Goal: Information Seeking & Learning: Learn about a topic

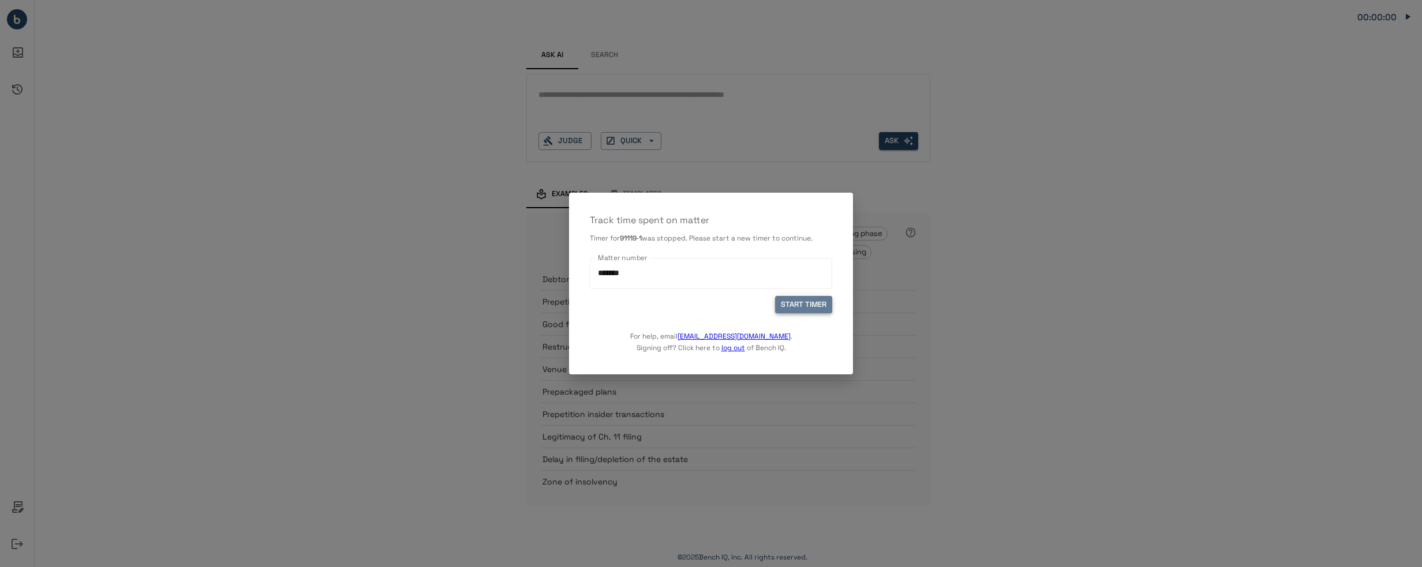
click at [795, 302] on button "START TIMER" at bounding box center [803, 305] width 57 height 18
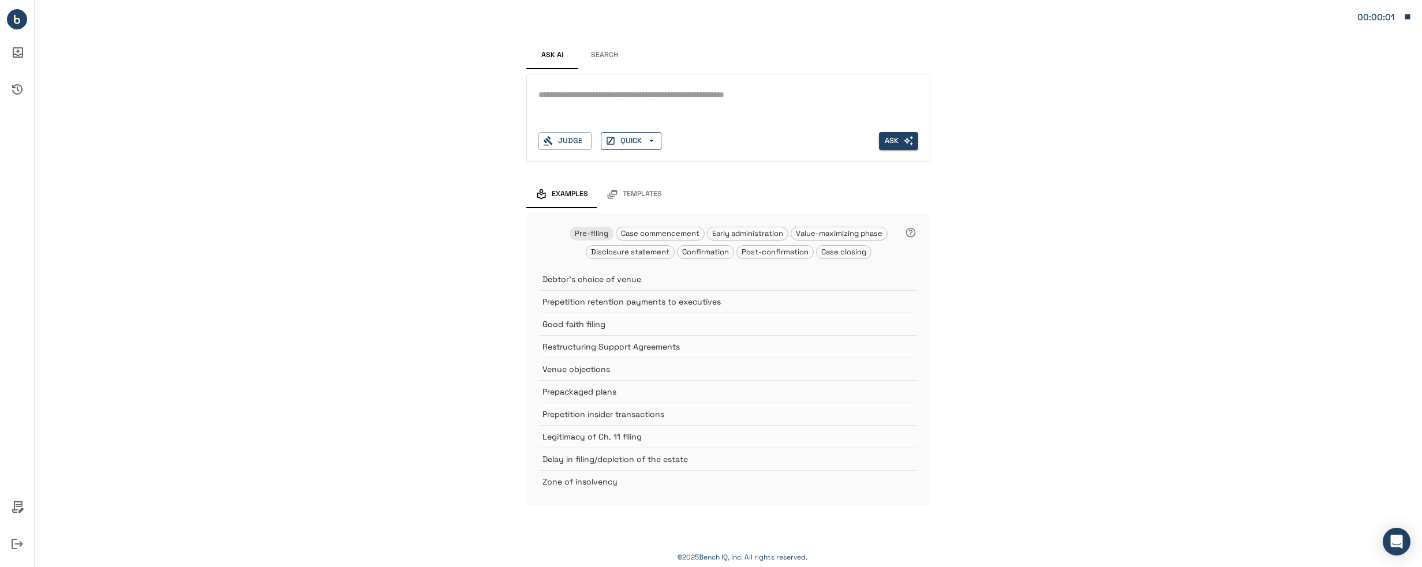
click at [630, 140] on button "QUICK" at bounding box center [631, 141] width 61 height 18
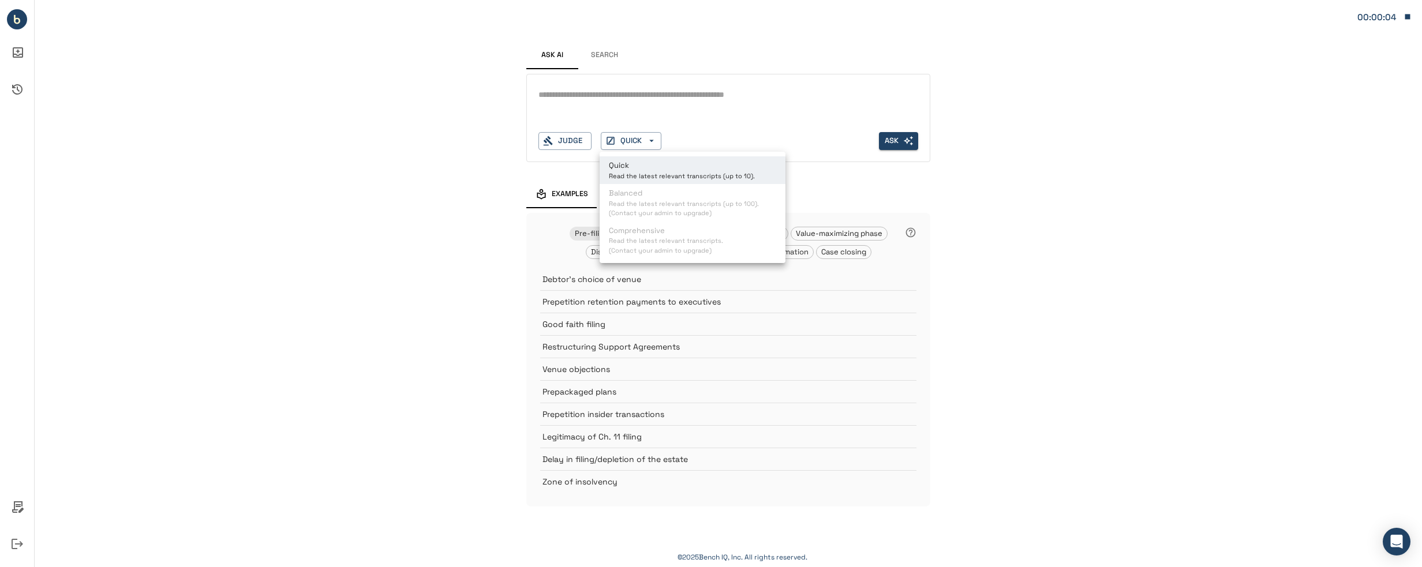
click at [688, 211] on ul "Quick Read the latest relevant transcripts (up to 10). Balanced Read the latest…" at bounding box center [693, 207] width 186 height 111
click at [679, 109] on div at bounding box center [711, 283] width 1422 height 567
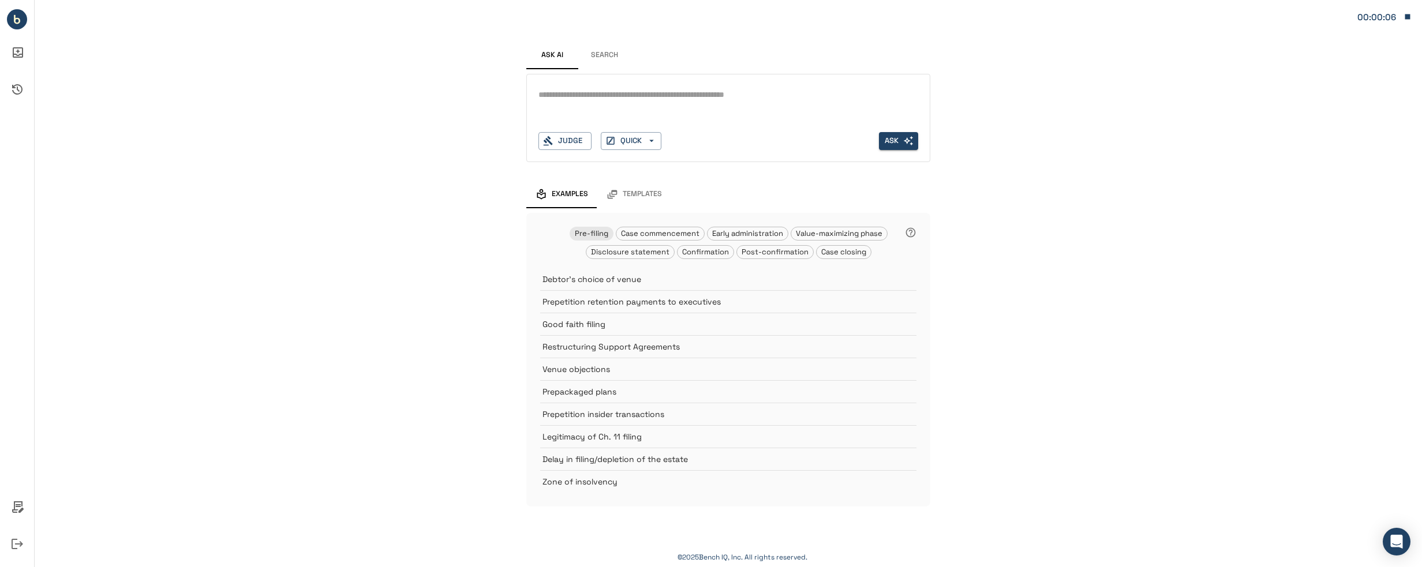
click at [610, 103] on div "*" at bounding box center [729, 95] width 380 height 18
click at [606, 48] on button "Search" at bounding box center [604, 56] width 52 height 28
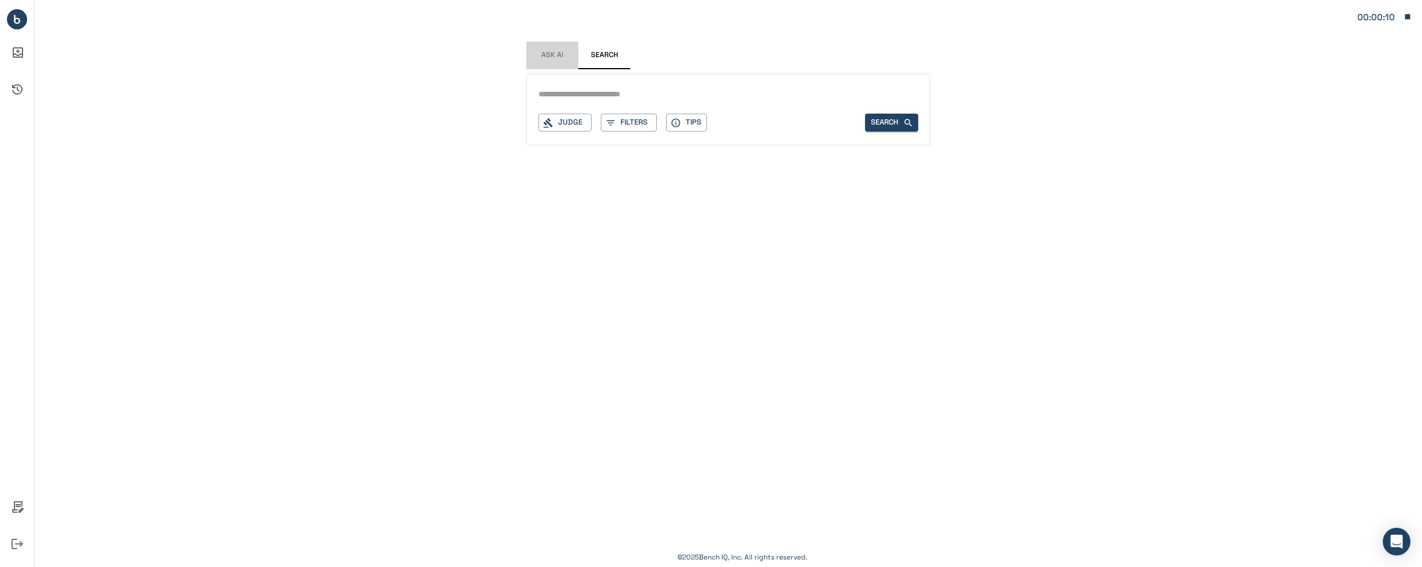
click at [554, 58] on span "Ask AI" at bounding box center [553, 55] width 22 height 9
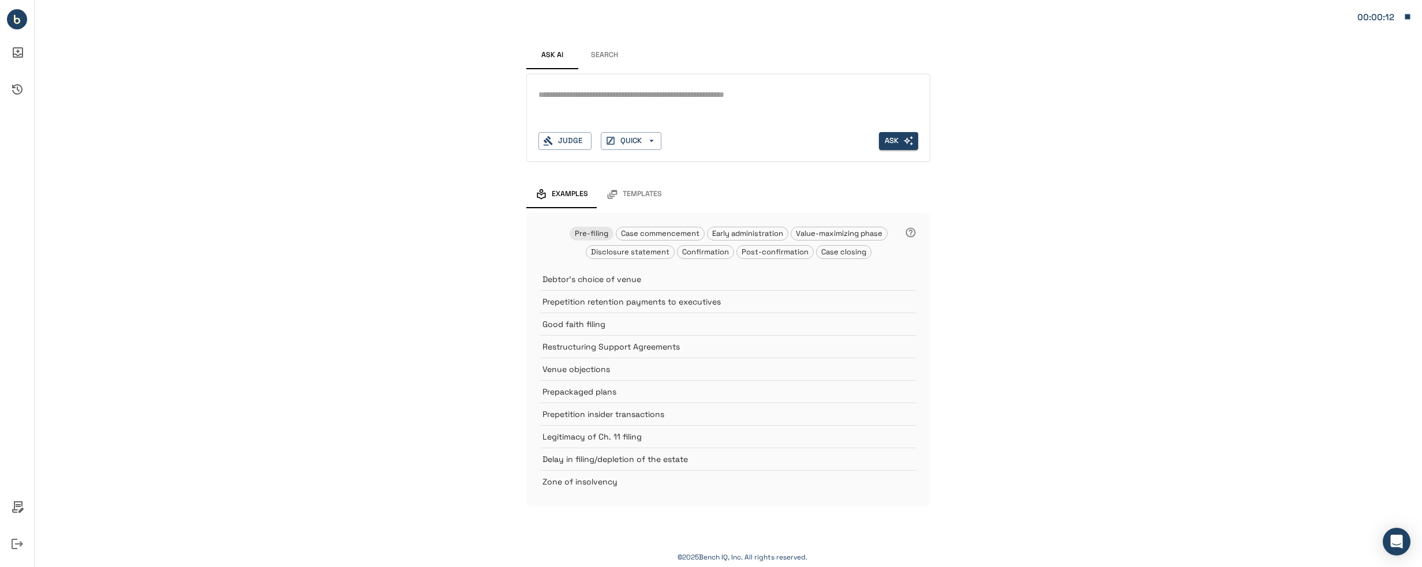
click at [614, 98] on textarea at bounding box center [729, 94] width 380 height 13
click at [634, 198] on span "Templates" at bounding box center [642, 194] width 39 height 9
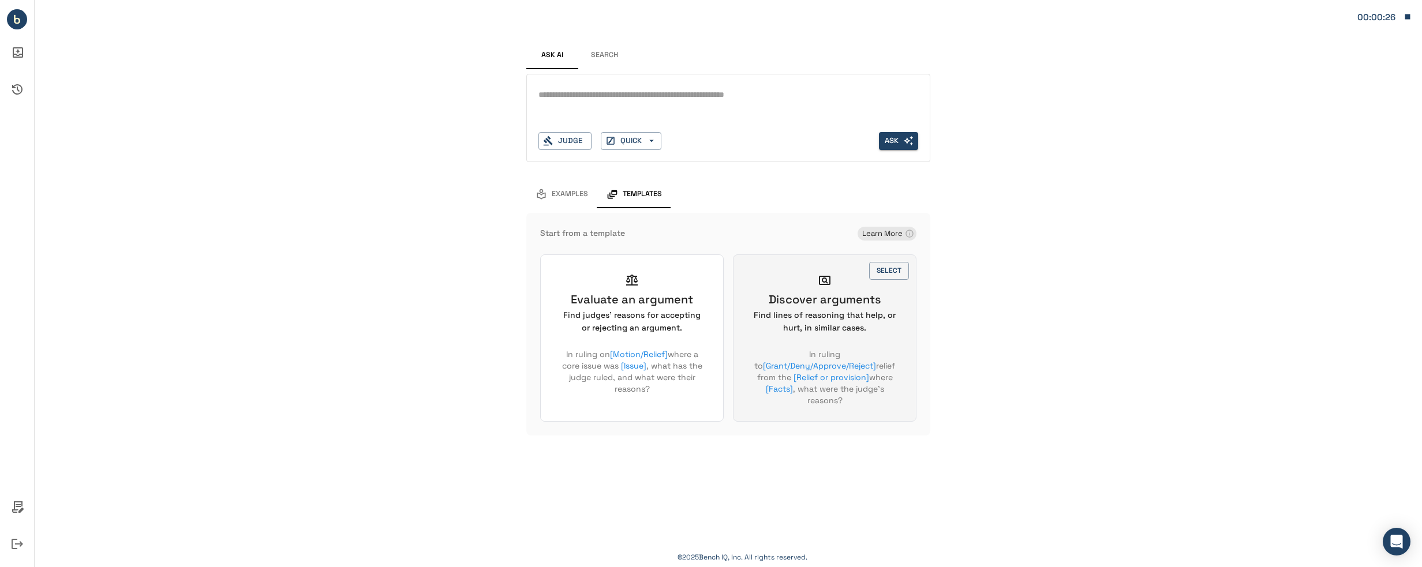
click at [801, 307] on h6 "Discover arguments" at bounding box center [825, 299] width 113 height 15
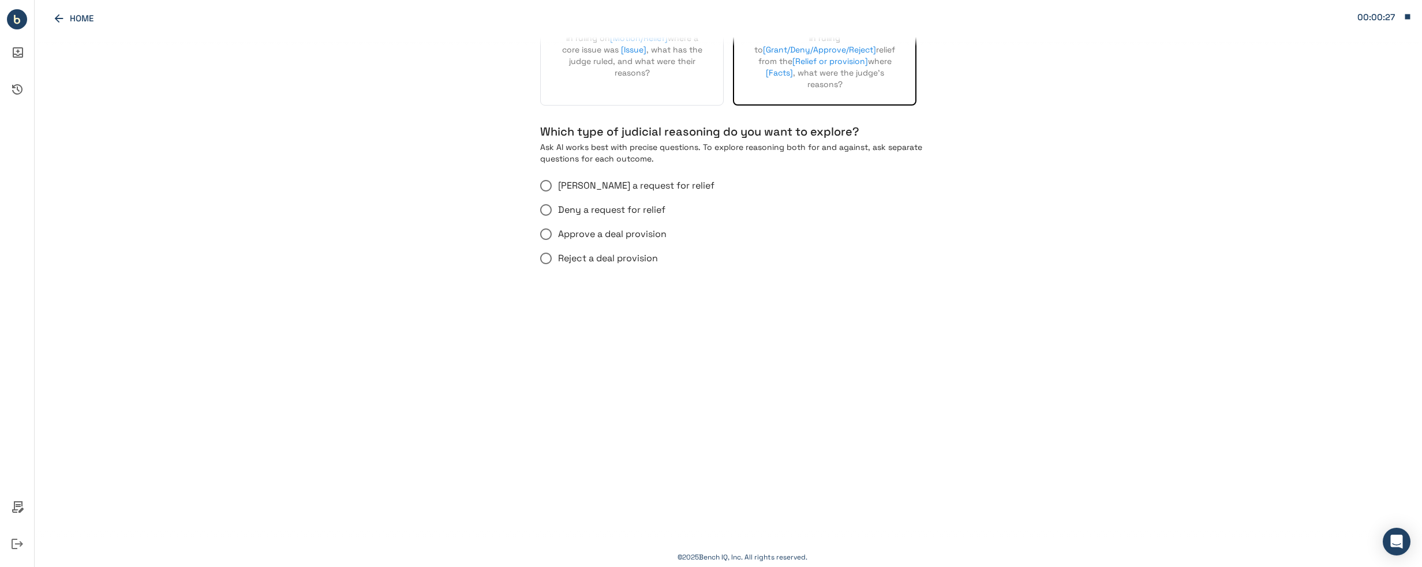
scroll to position [150, 0]
click at [618, 205] on span "Deny a request for relief" at bounding box center [611, 206] width 107 height 14
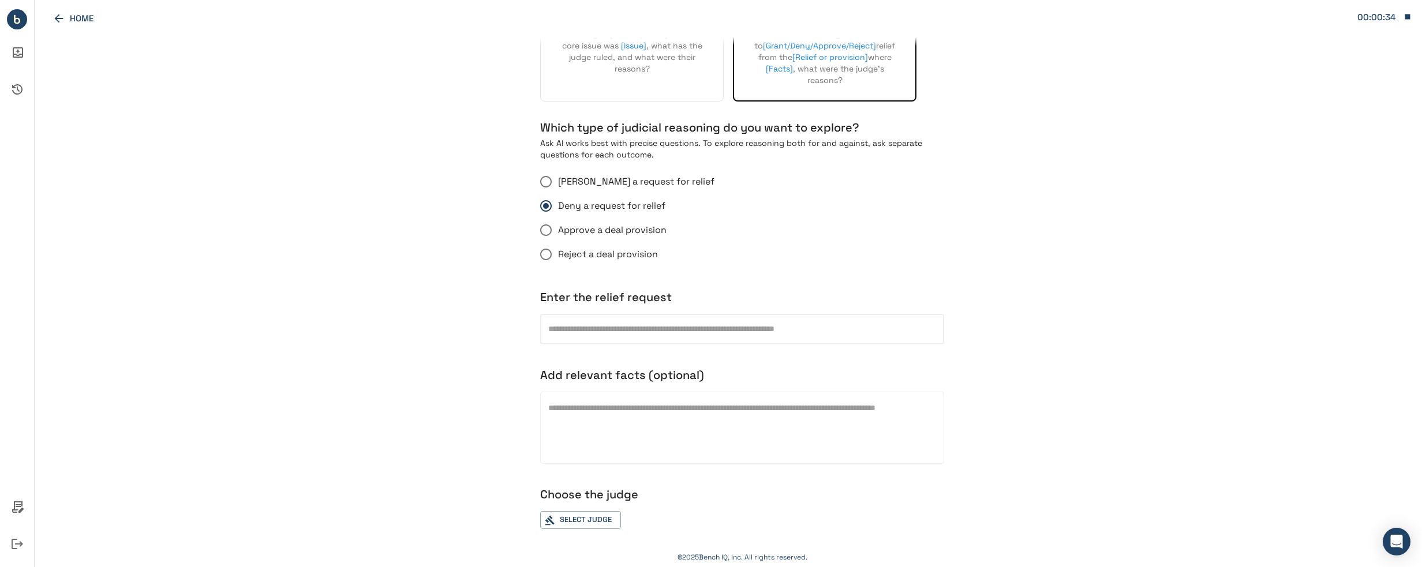
click at [740, 331] on div "Which type of judicial reasoning do you want to explore? Ask AI works best with…" at bounding box center [742, 416] width 404 height 593
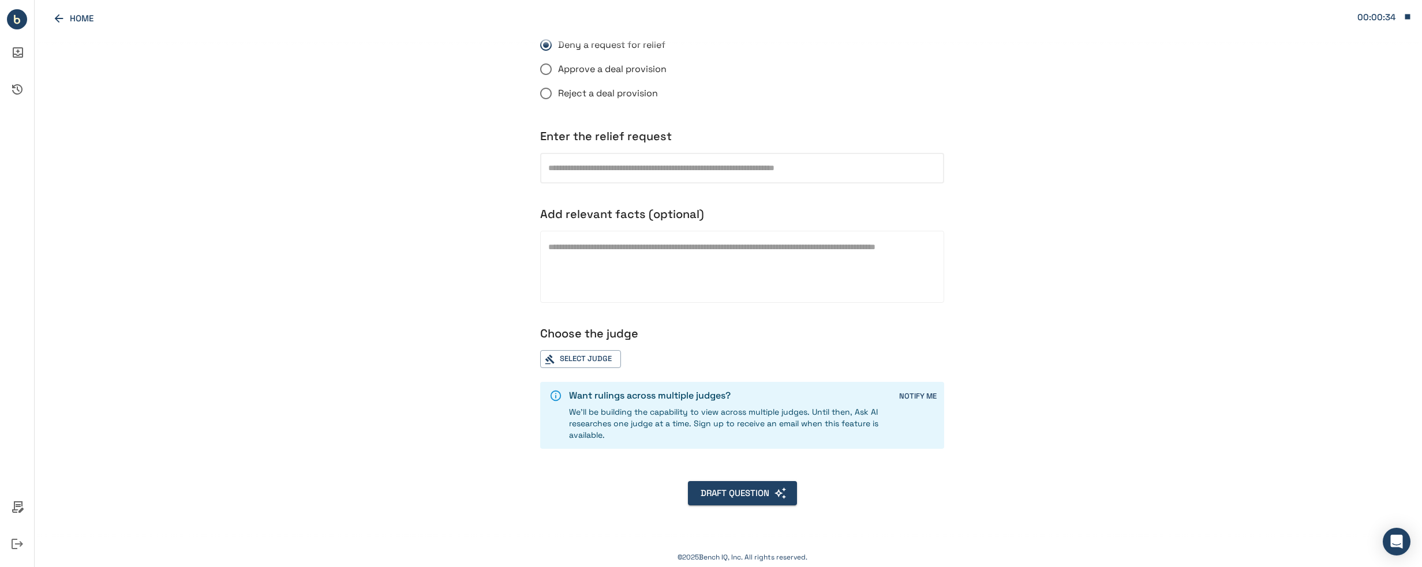
scroll to position [335, 0]
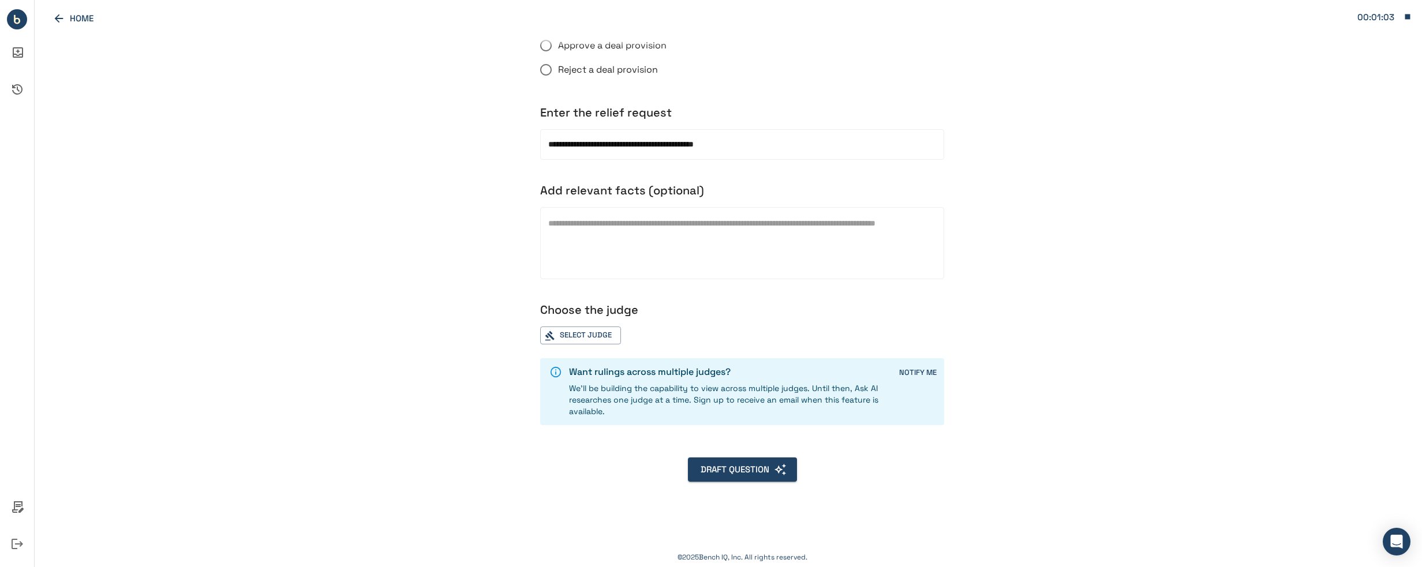
click at [940, 544] on div "**********" at bounding box center [729, 301] width 1388 height 529
click at [774, 143] on input "**********" at bounding box center [742, 144] width 404 height 31
type input "**********"
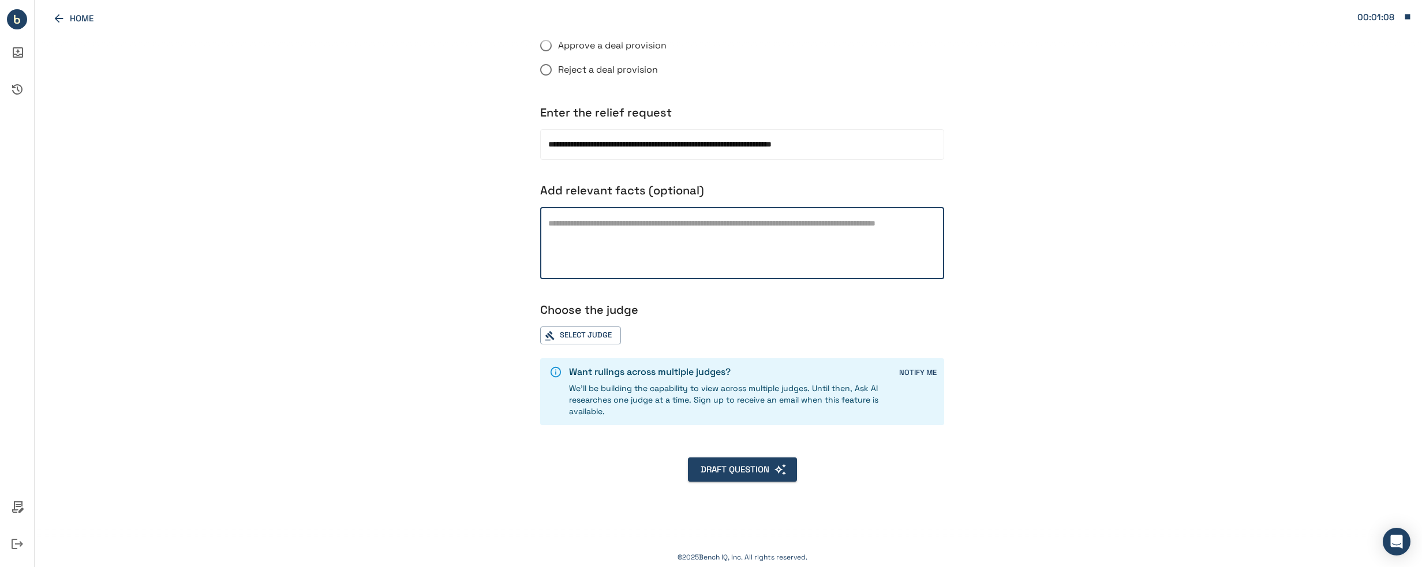
click at [757, 236] on textarea at bounding box center [742, 243] width 388 height 53
type textarea "**********"
click at [587, 335] on div "Select Judge" at bounding box center [580, 336] width 81 height 18
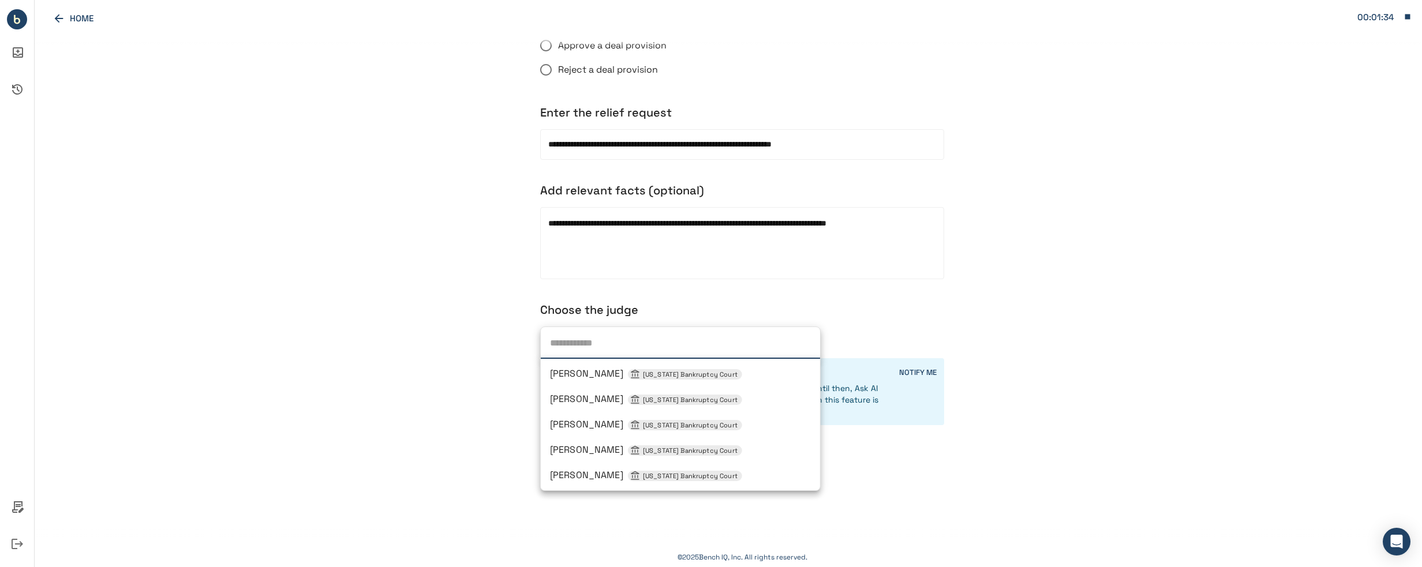
drag, startPoint x: 1112, startPoint y: 339, endPoint x: 991, endPoint y: 389, distance: 131.0
click at [1112, 339] on div "**********" at bounding box center [729, 288] width 1388 height 502
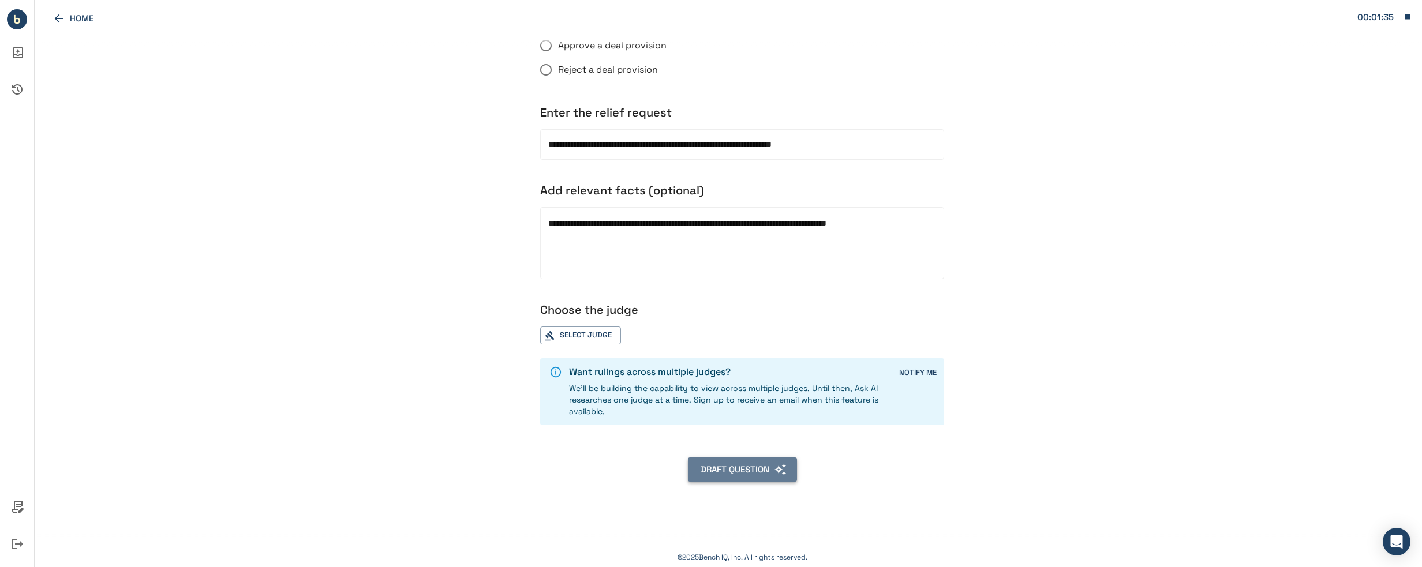
click at [736, 466] on button "DRAFT QUESTION" at bounding box center [742, 470] width 109 height 24
click at [558, 333] on div "Select Judge" at bounding box center [580, 336] width 81 height 18
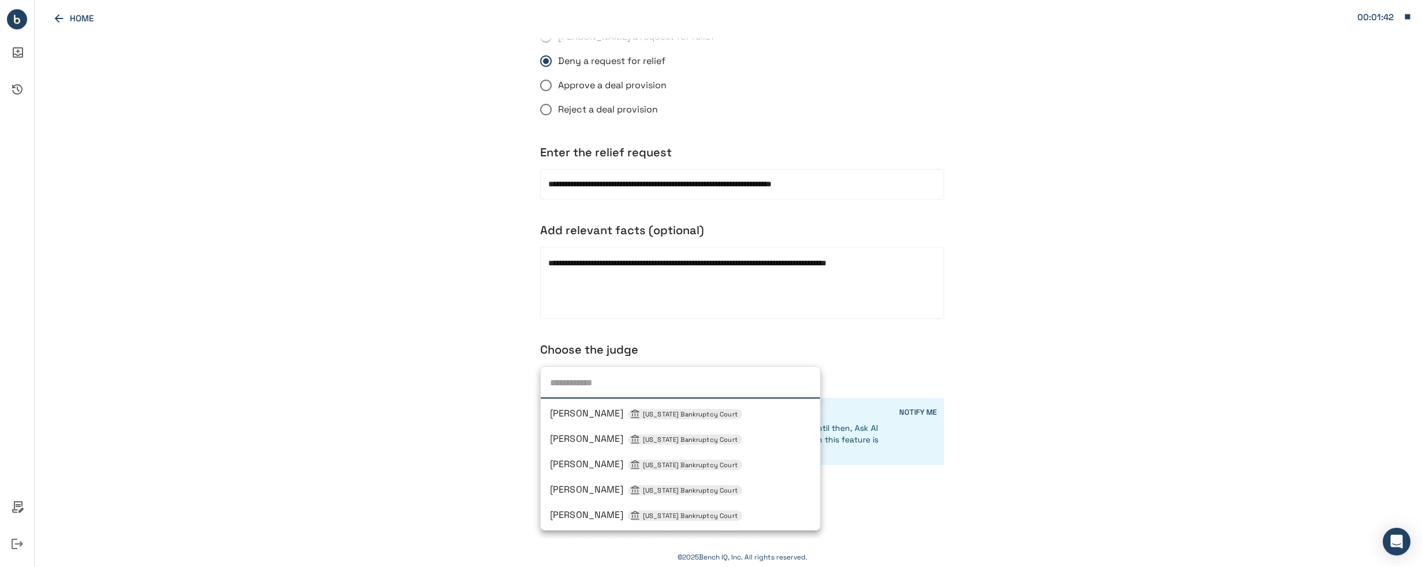
scroll to position [277, 0]
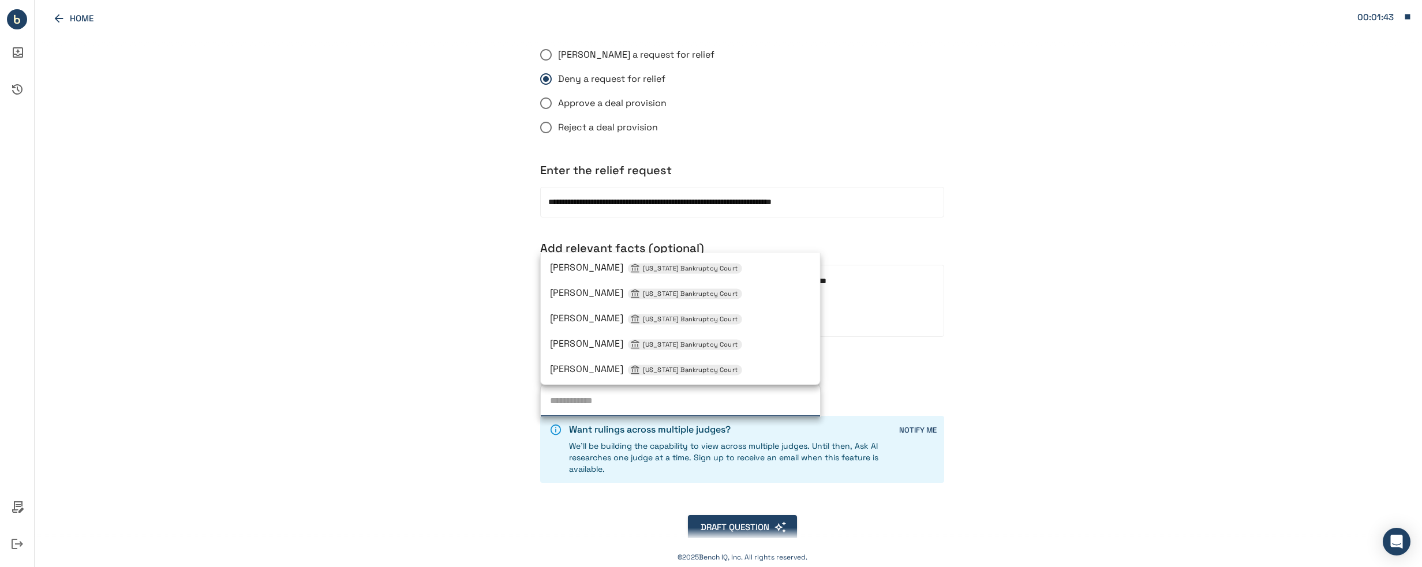
click at [740, 271] on div "[PERSON_NAME] [US_STATE] Bankruptcy Court" at bounding box center [680, 268] width 261 height 14
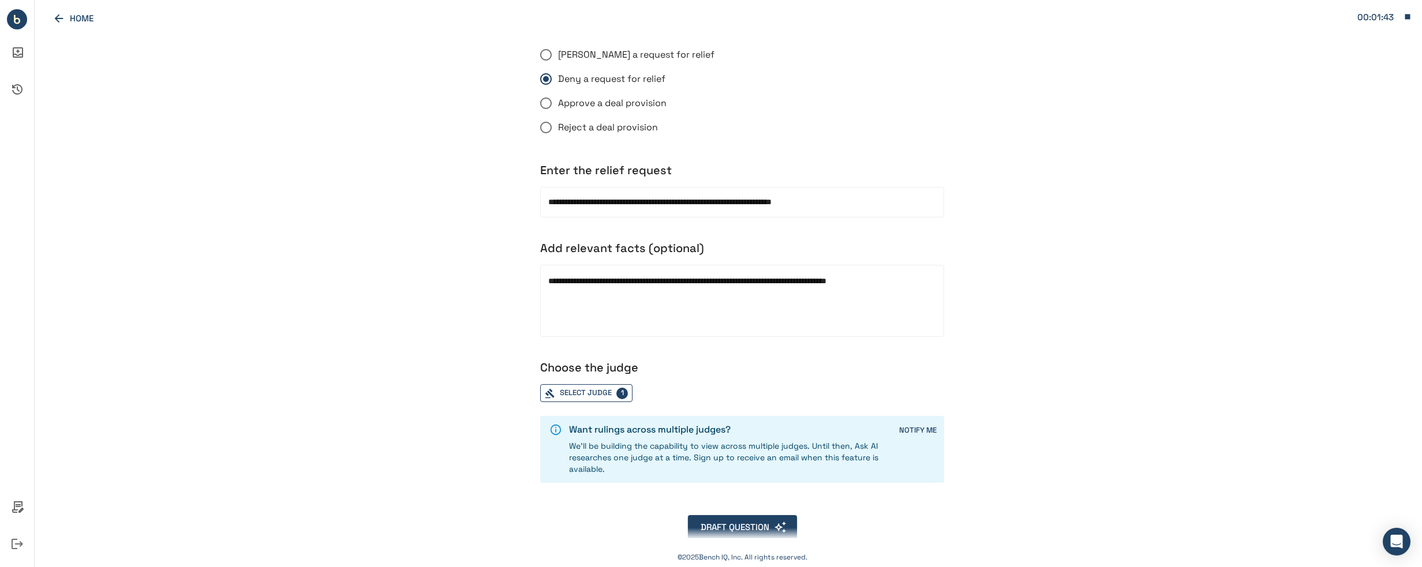
click at [580, 397] on div "Select Judge 1" at bounding box center [586, 393] width 92 height 18
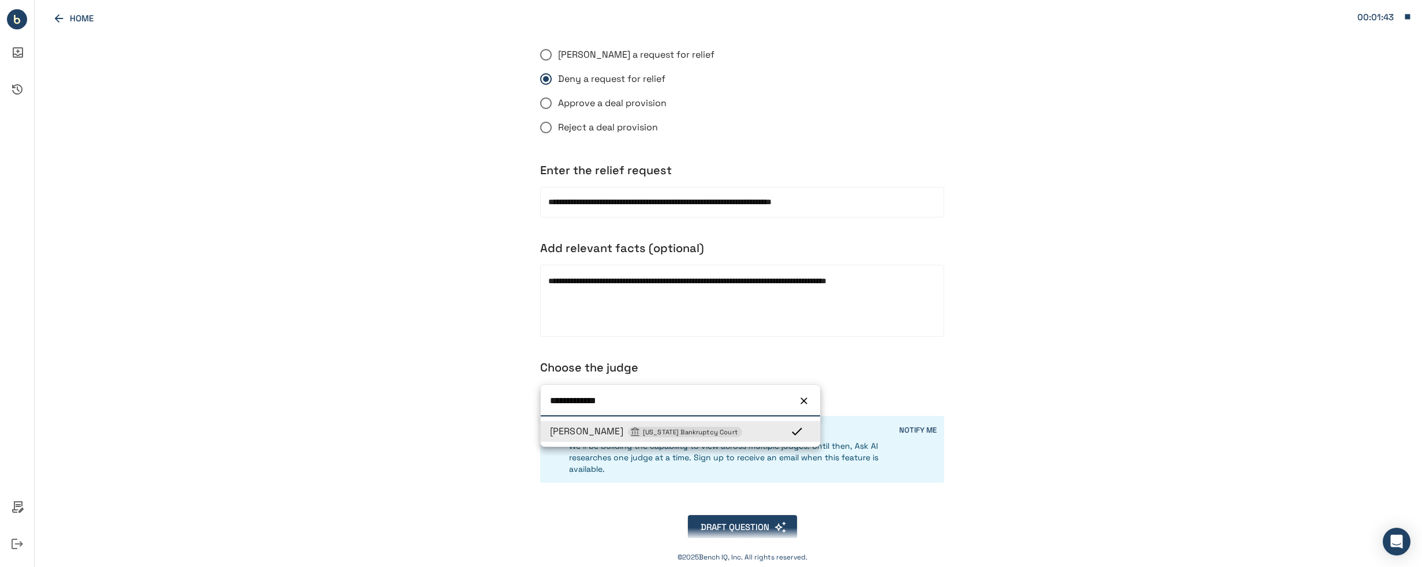
scroll to position [335, 0]
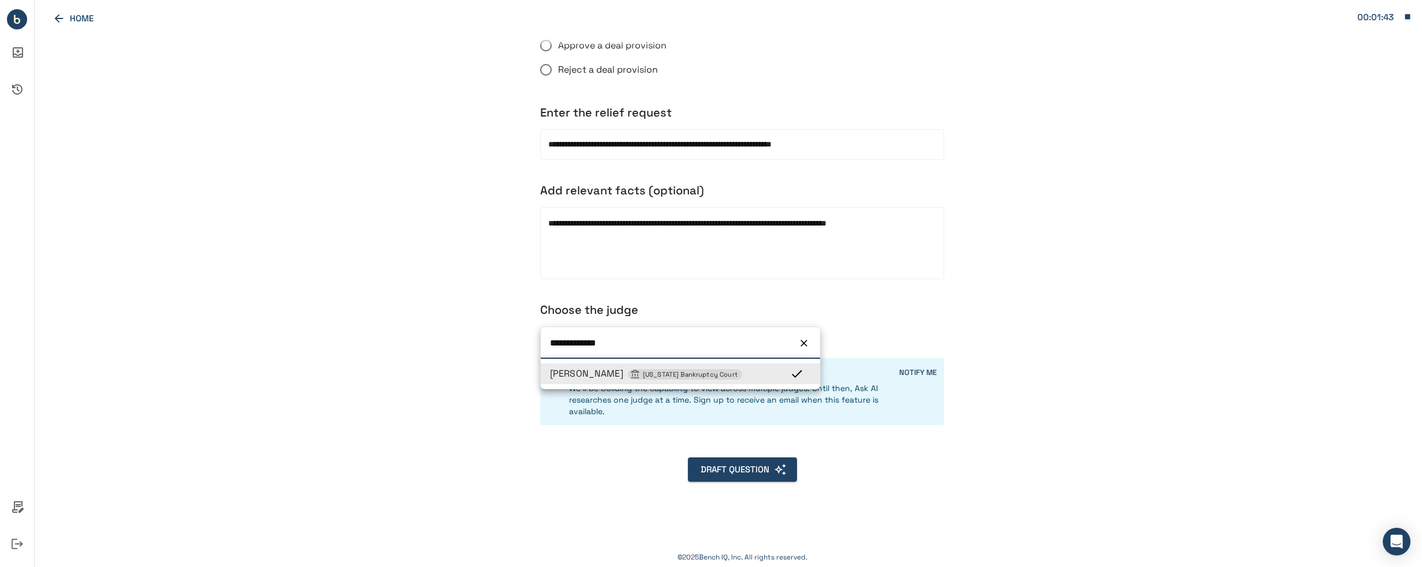
click at [798, 372] on icon at bounding box center [797, 374] width 14 height 14
click at [615, 336] on div "**********" at bounding box center [586, 336] width 92 height 18
click at [641, 338] on input "**********" at bounding box center [667, 341] width 242 height 18
type input "**********"
click at [804, 343] on icon "Clear" at bounding box center [804, 344] width 12 height 12
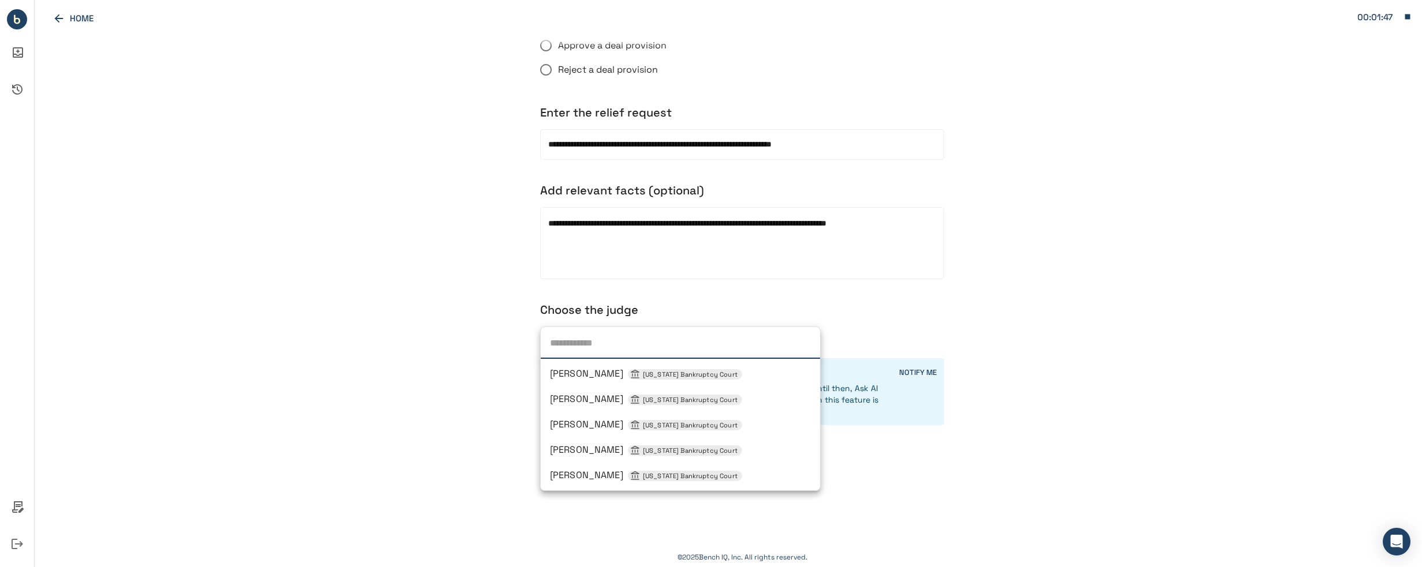
scroll to position [115, 0]
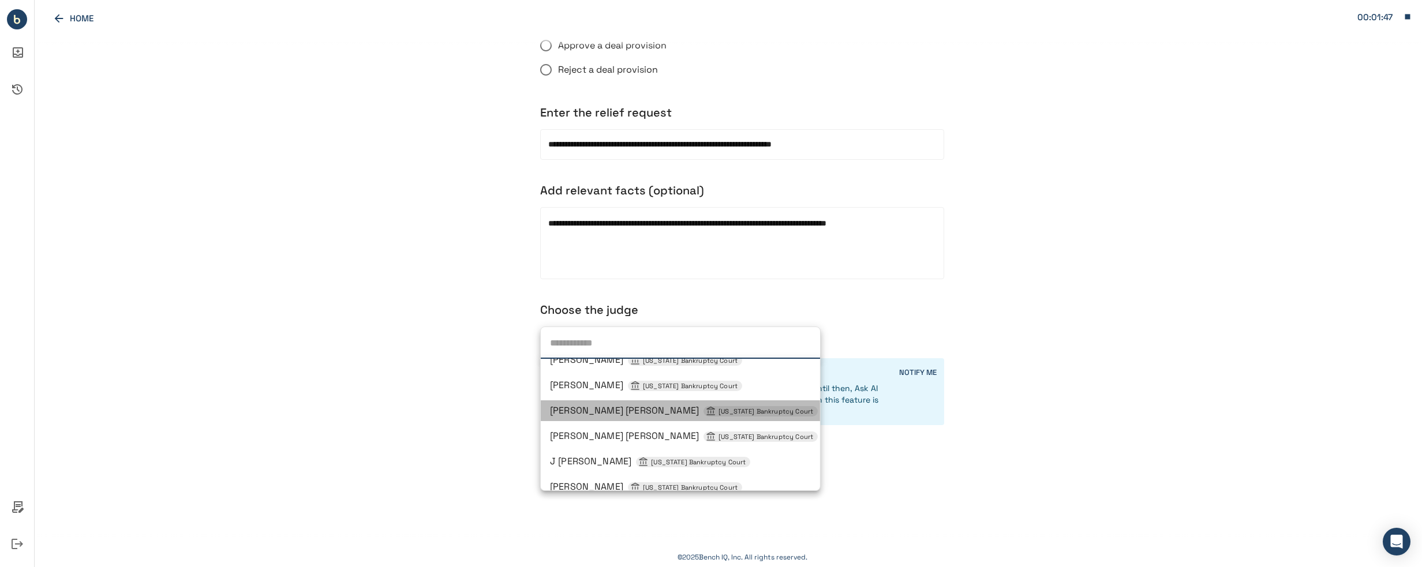
click at [791, 415] on div "[PERSON_NAME] [PERSON_NAME] [US_STATE] Bankruptcy Court" at bounding box center [680, 411] width 261 height 14
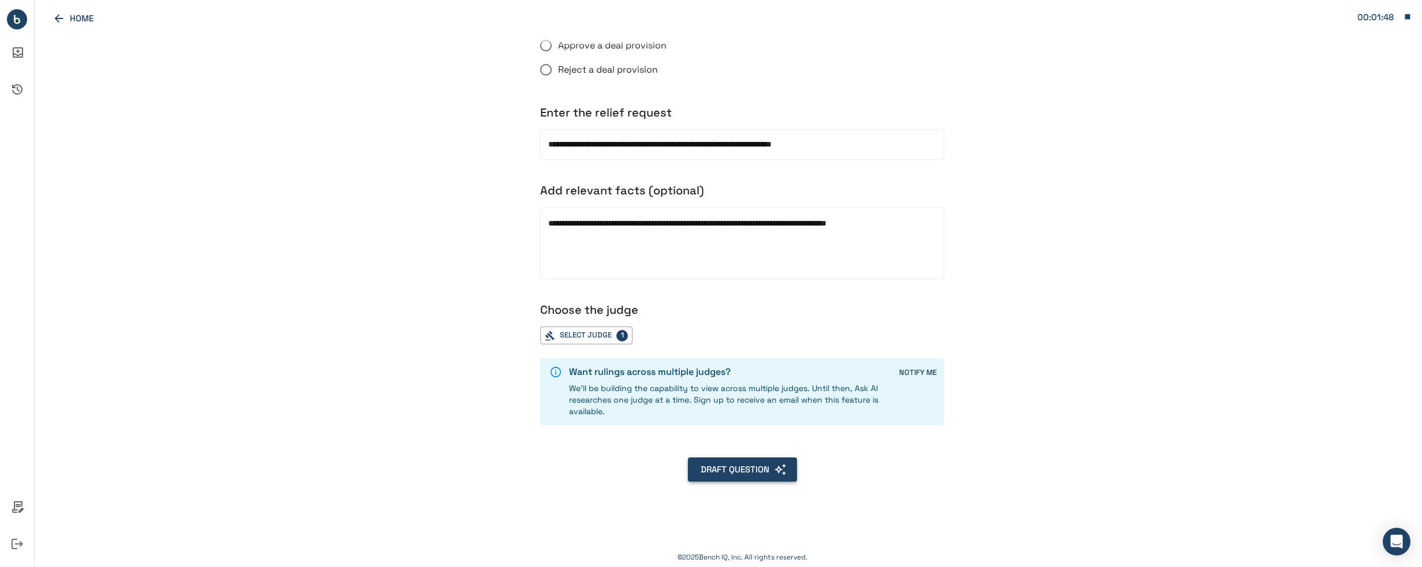
click at [733, 470] on button "DRAFT QUESTION" at bounding box center [742, 470] width 109 height 24
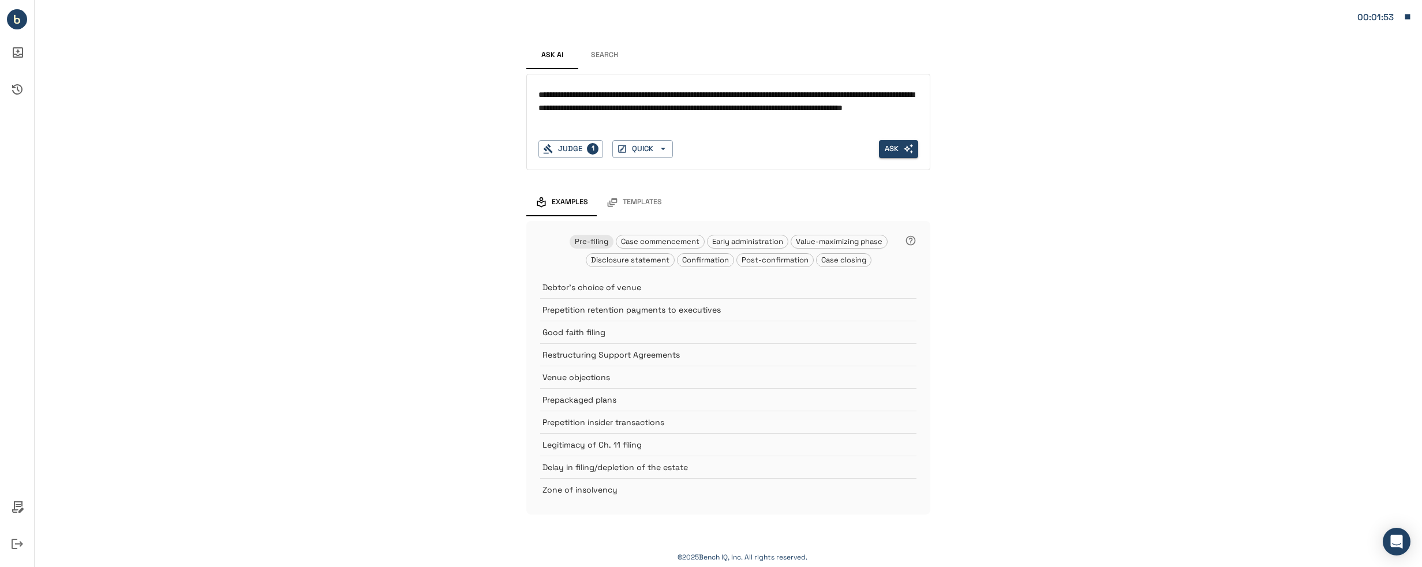
click at [843, 118] on textarea "**********" at bounding box center [729, 108] width 380 height 40
drag, startPoint x: 811, startPoint y: 129, endPoint x: 450, endPoint y: 72, distance: 364.7
click at [450, 72] on div "**********" at bounding box center [729, 269] width 1388 height 538
click at [1291, 173] on div "**********" at bounding box center [729, 269] width 1388 height 538
click at [900, 144] on button "Ask" at bounding box center [898, 149] width 39 height 18
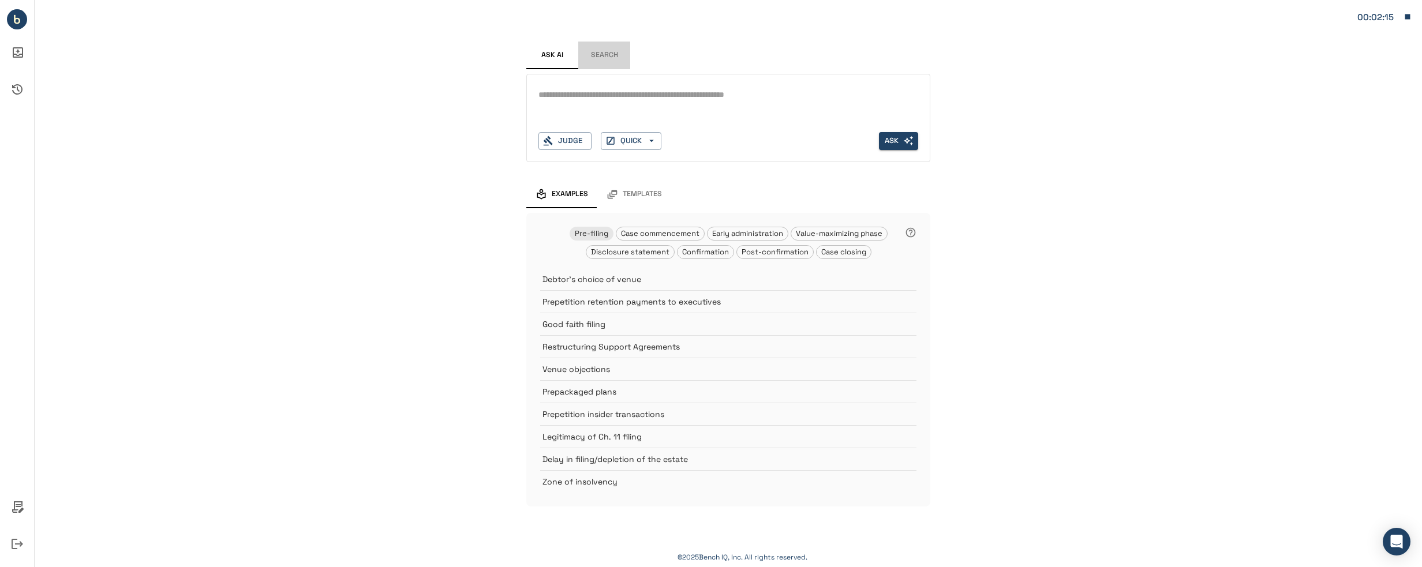
click at [600, 52] on button "Search" at bounding box center [604, 56] width 52 height 28
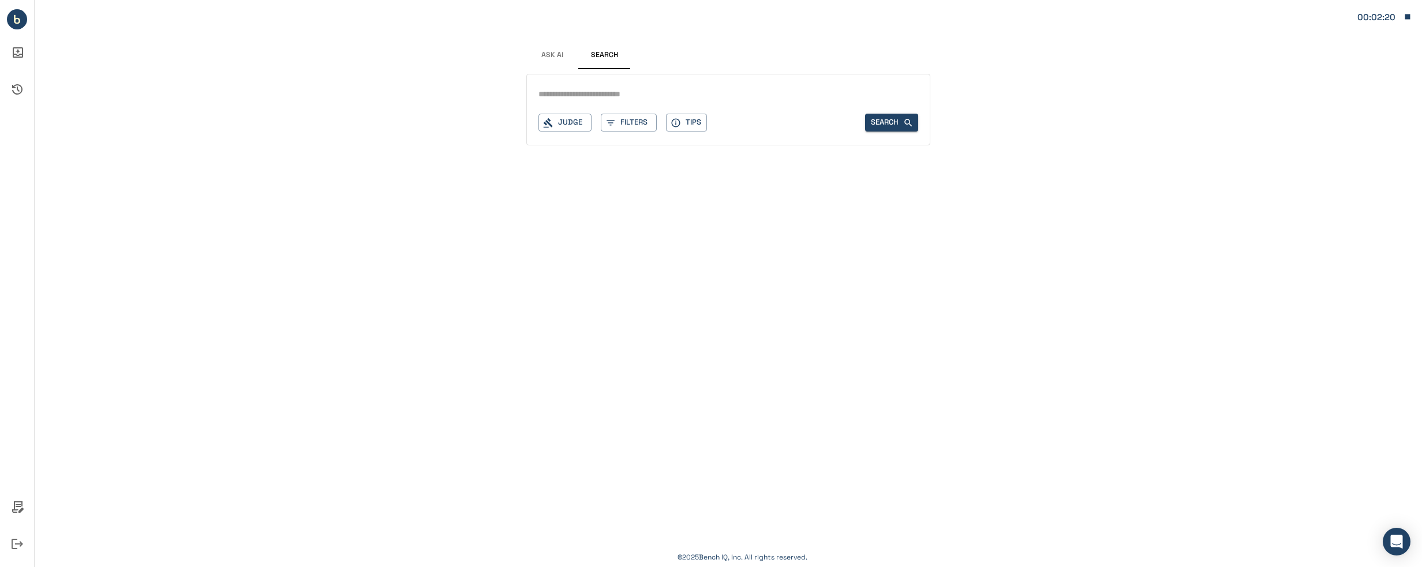
click at [558, 50] on button "Ask AI" at bounding box center [553, 56] width 52 height 28
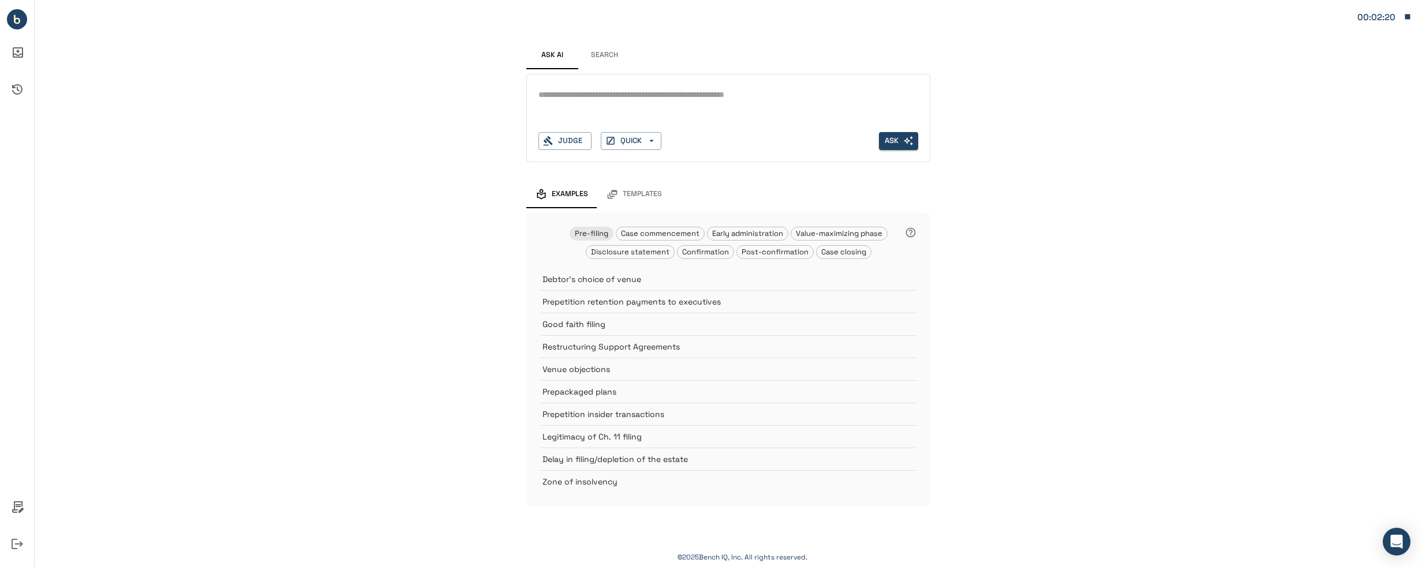
click at [1089, 227] on div "Ask AI Search * Judge QUICK Ask Examples Templates Pre-filing Case commencement…" at bounding box center [729, 265] width 1388 height 530
click at [16, 54] on icon "Ask AI Inbox" at bounding box center [18, 52] width 10 height 10
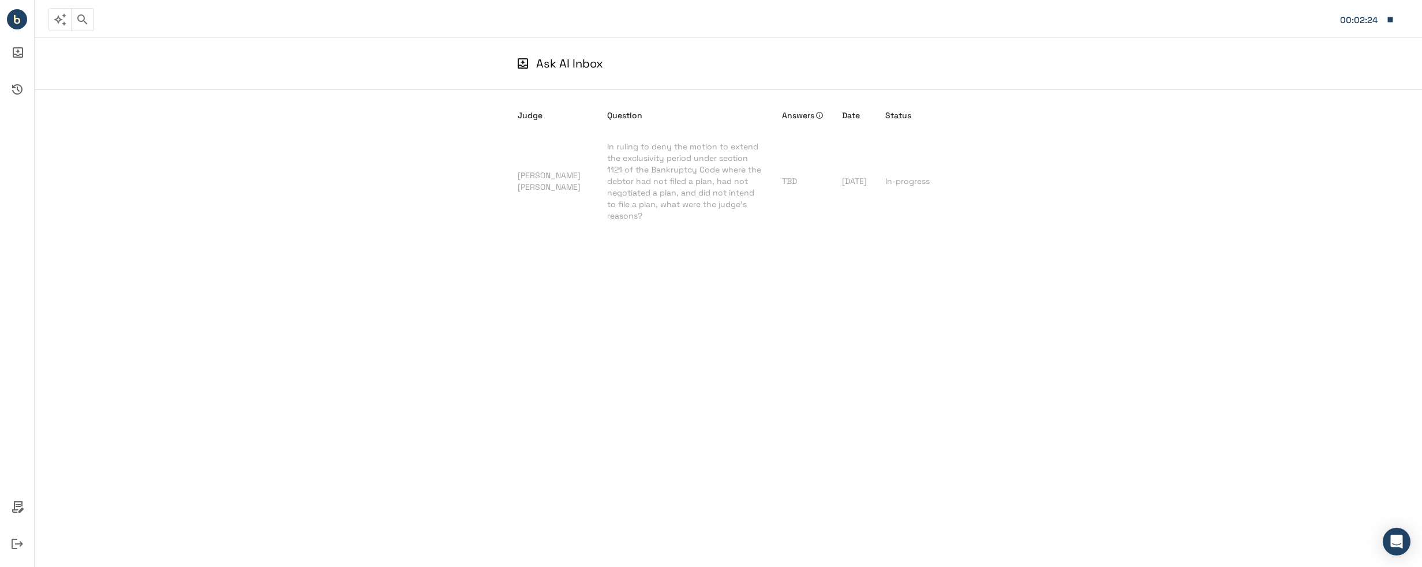
click at [1054, 199] on div "Judge Question Answers Date Status [PERSON_NAME] [PERSON_NAME] In ruling to den…" at bounding box center [729, 310] width 1388 height 440
click at [13, 24] on circle "Bench IQ" at bounding box center [17, 19] width 20 height 20
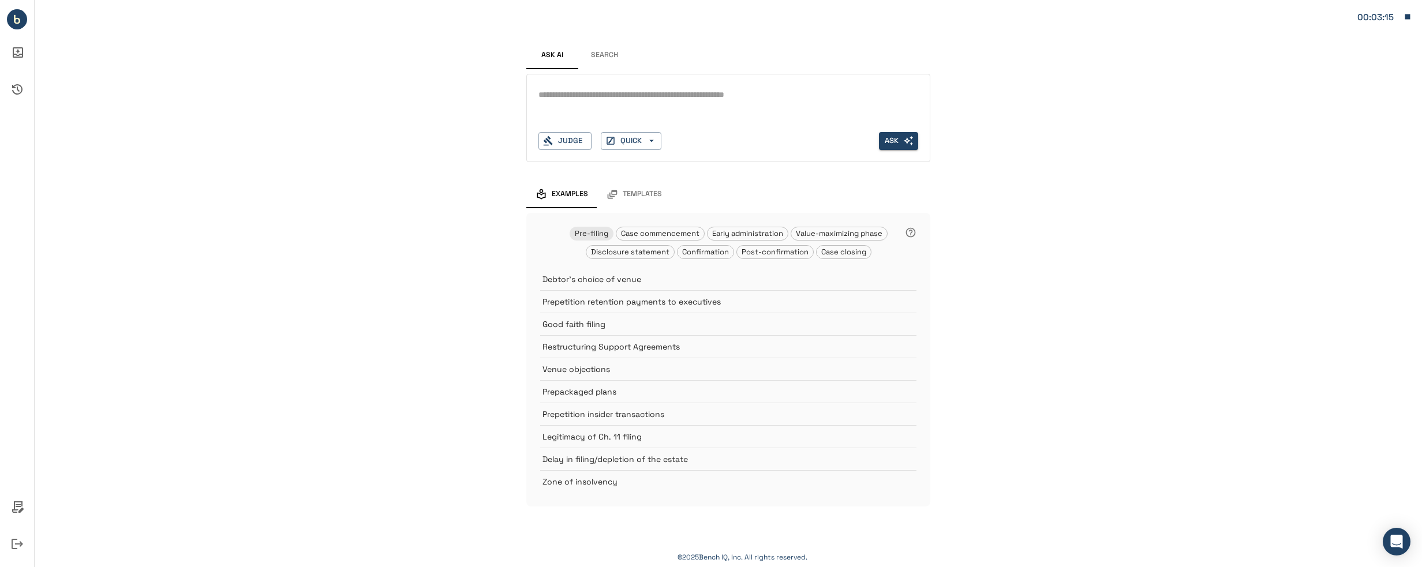
click at [593, 54] on button "Search" at bounding box center [604, 56] width 52 height 28
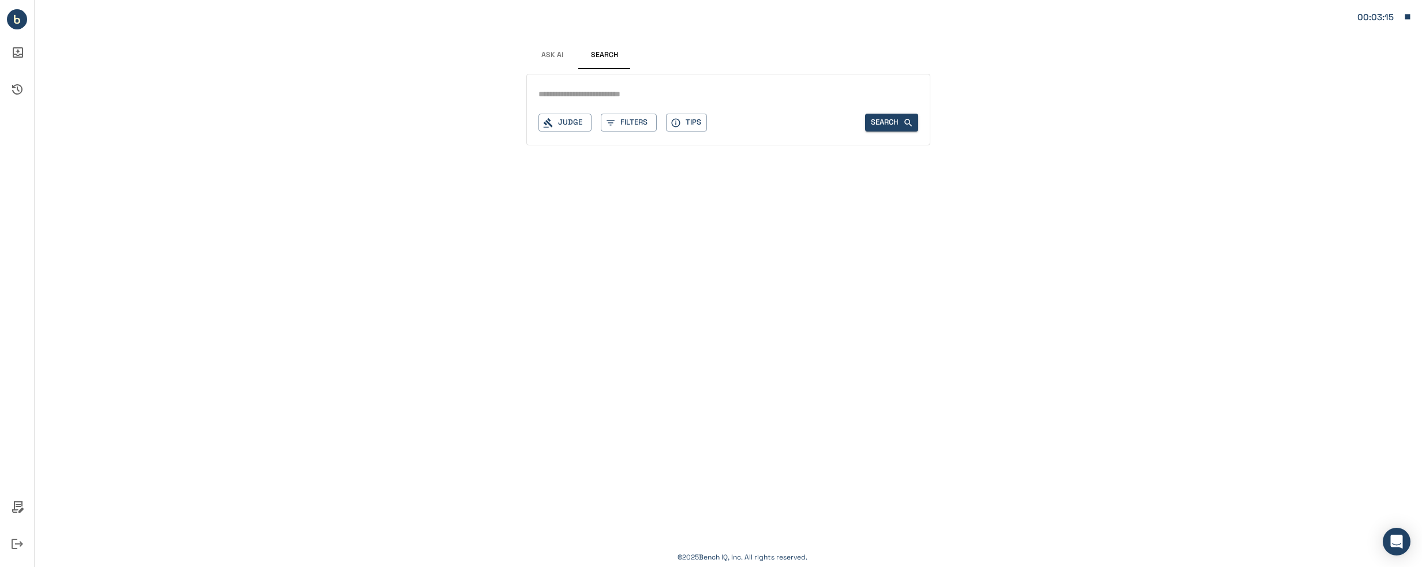
click at [611, 89] on input "text" at bounding box center [729, 94] width 380 height 17
type input "**********"
click at [686, 121] on button "Tips" at bounding box center [686, 123] width 41 height 18
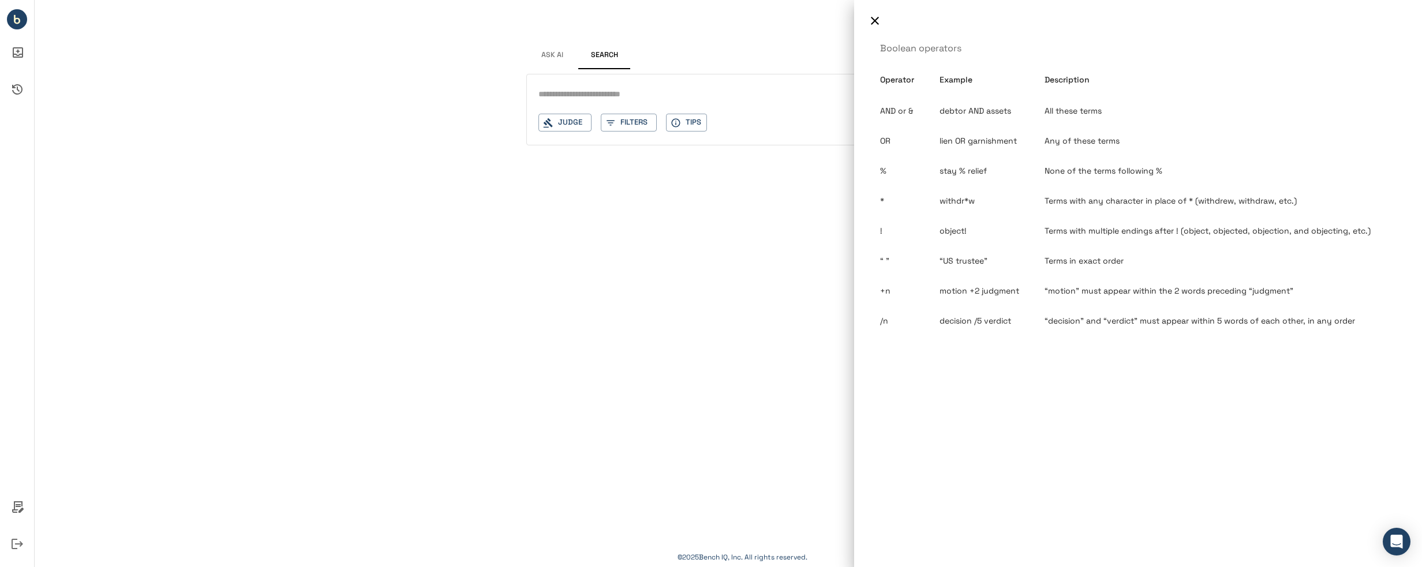
click at [777, 270] on div at bounding box center [711, 283] width 1422 height 567
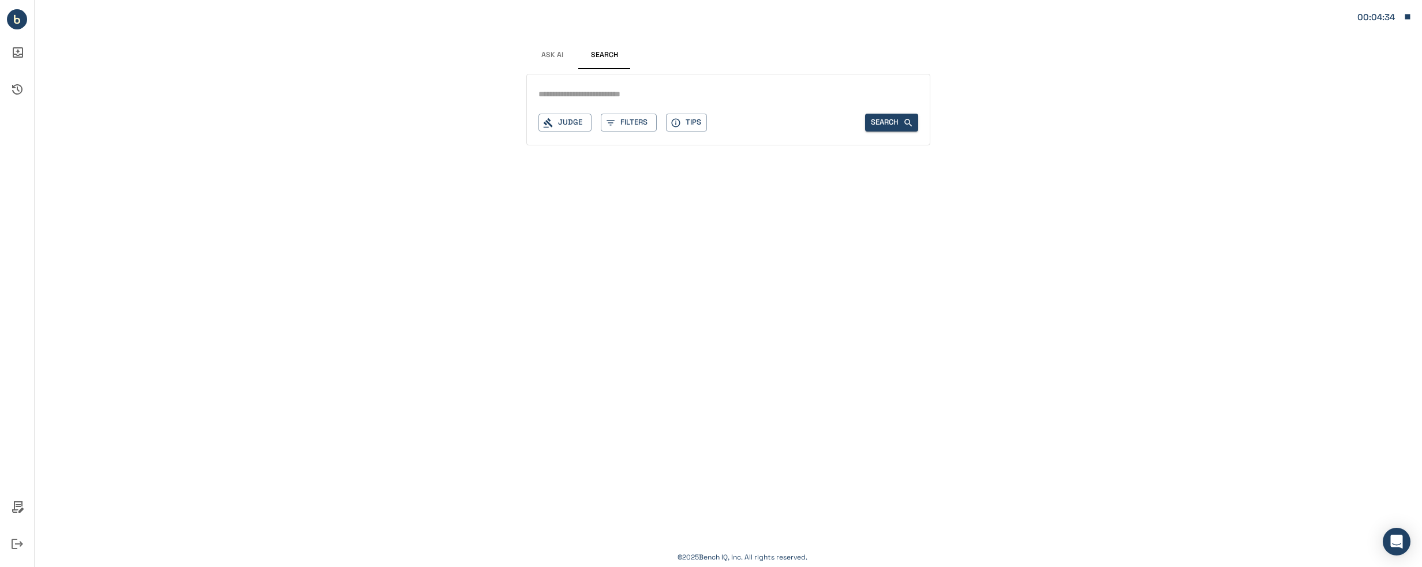
click at [632, 83] on div "Judge Filters Tips Search" at bounding box center [729, 110] width 404 height 72
click at [645, 98] on input "text" at bounding box center [729, 94] width 380 height 17
paste input "**********"
type input "**********"
click at [629, 126] on button "Filters" at bounding box center [629, 123] width 56 height 18
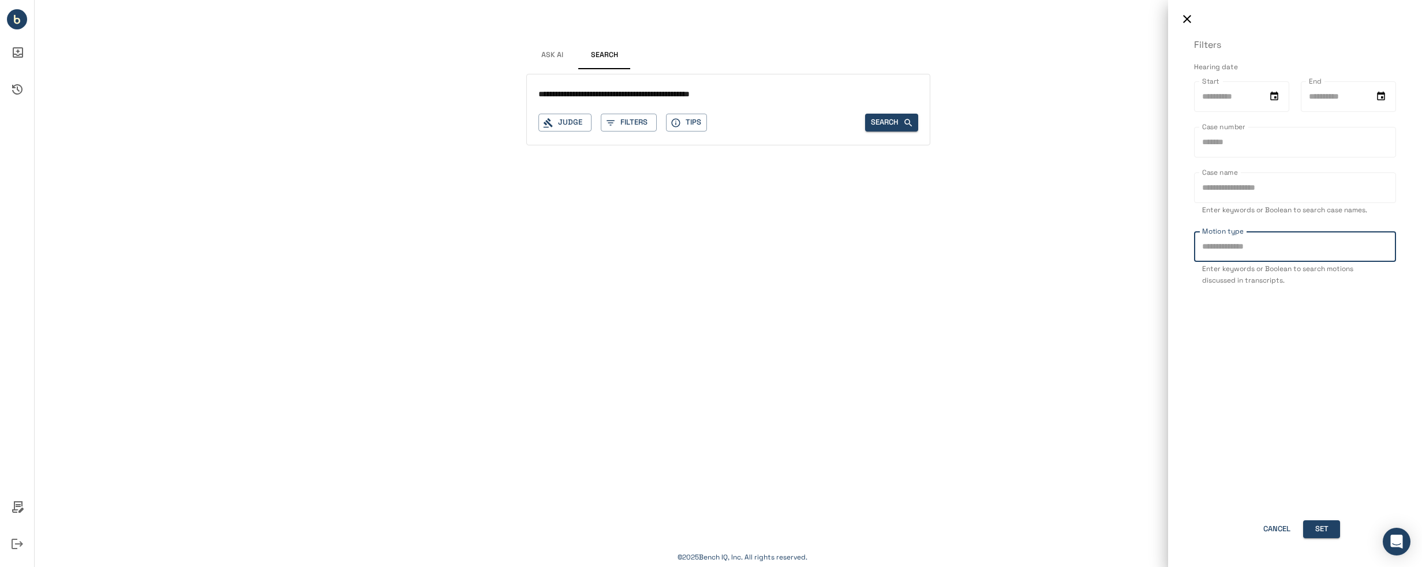
click at [1230, 255] on input "Motion type" at bounding box center [1295, 246] width 202 height 31
type input "*********"
click at [1319, 529] on button "Set" at bounding box center [1322, 530] width 37 height 18
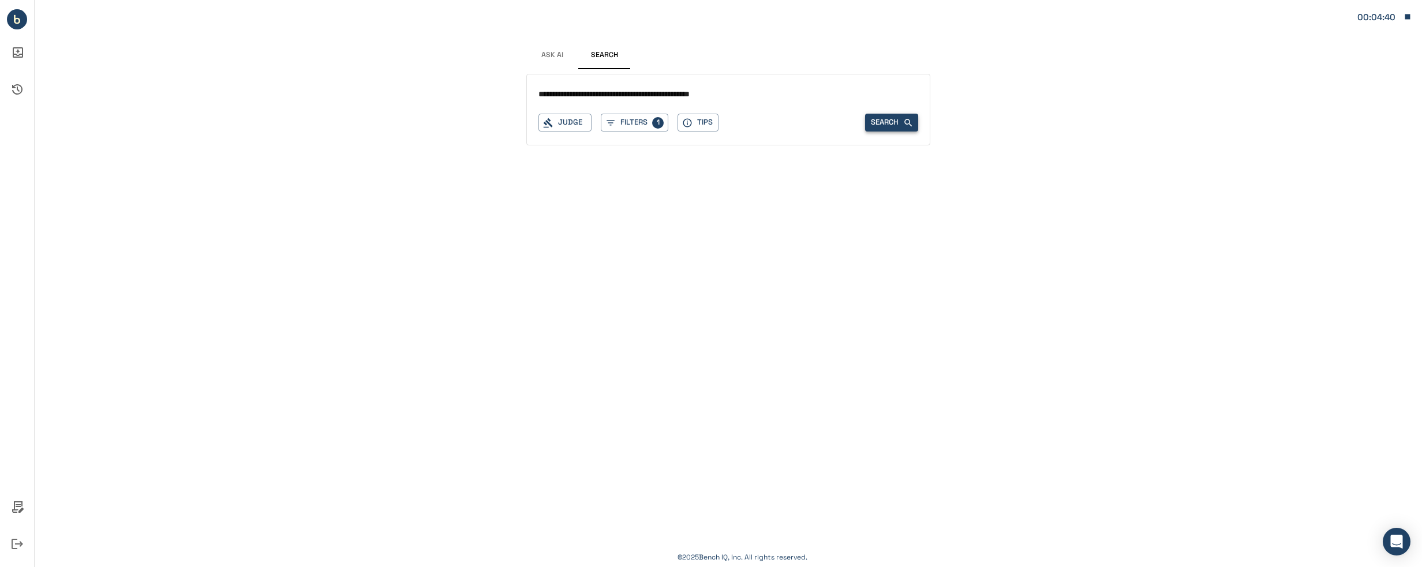
click at [888, 120] on button "Search" at bounding box center [891, 123] width 53 height 18
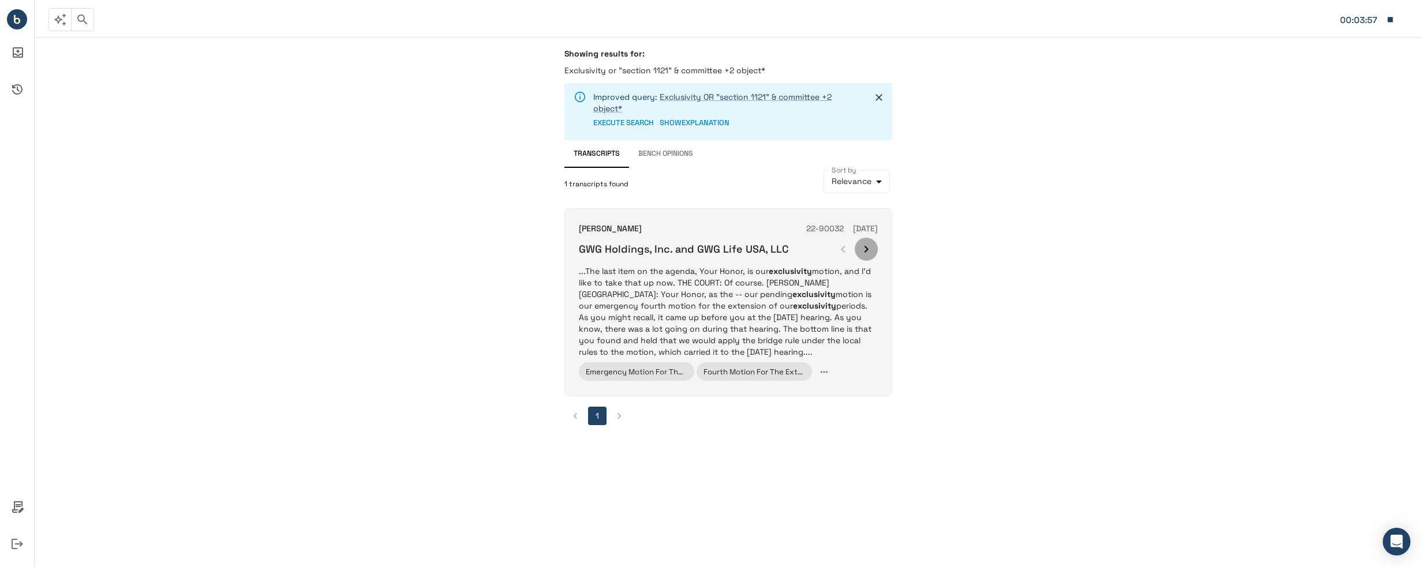
click at [867, 251] on icon "button" at bounding box center [867, 249] width 4 height 7
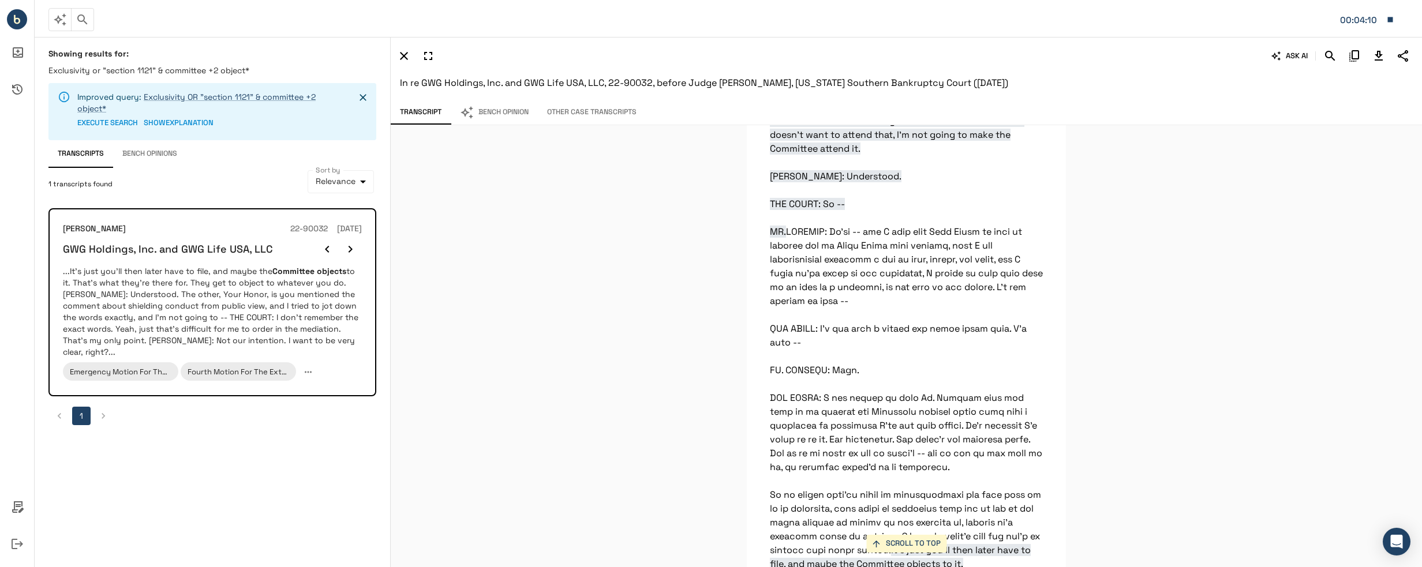
scroll to position [18729, 0]
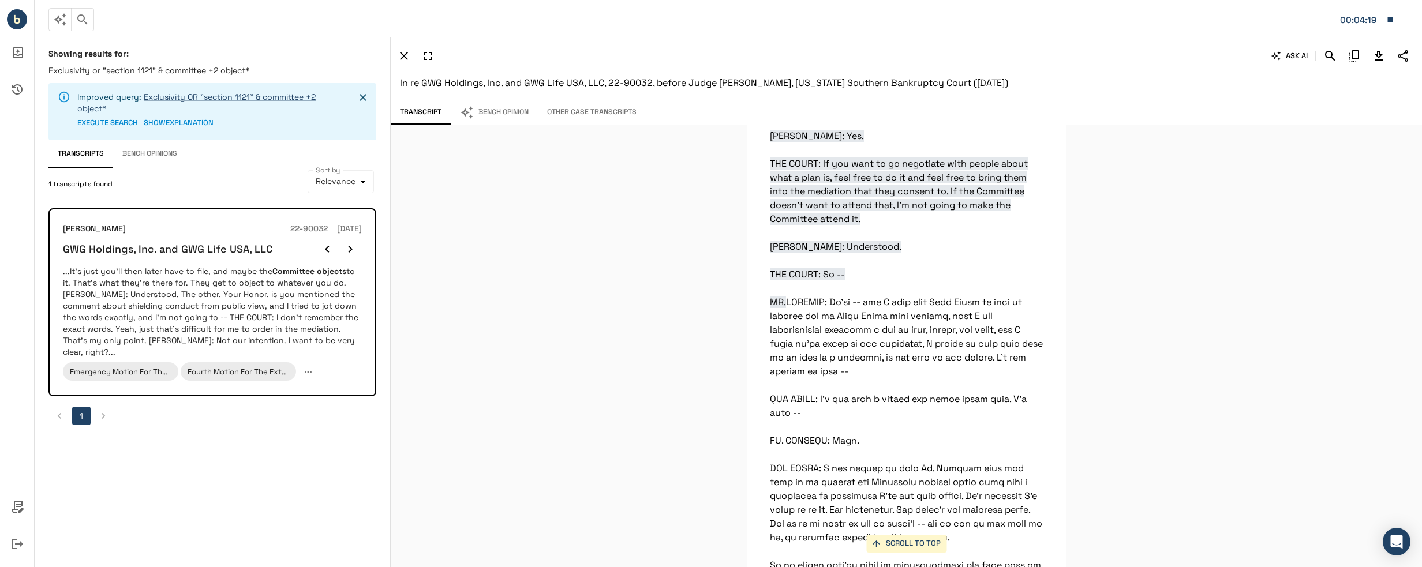
click at [499, 307] on div "SCROLL TO TOP As of 02:29 p.m. [DATE], debtor has exclusivity. [PERSON_NAME]: Y…" at bounding box center [907, 346] width 1032 height 442
click at [158, 154] on button "Bench Opinions" at bounding box center [149, 154] width 73 height 28
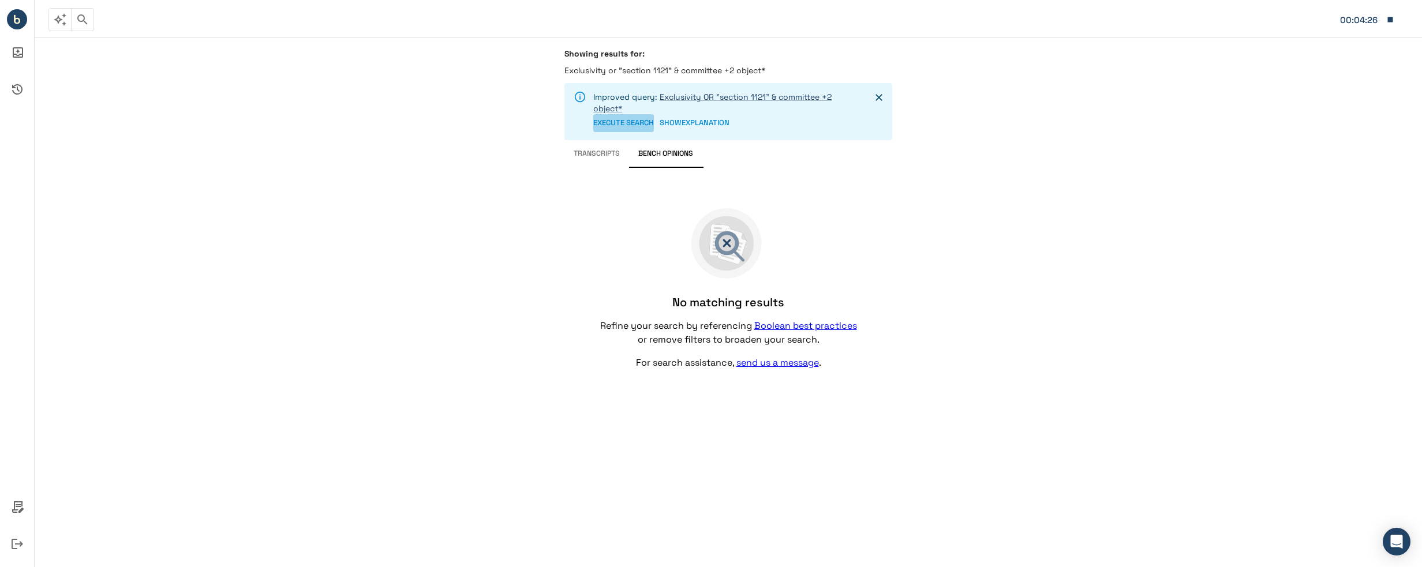
click at [607, 120] on button "EXECUTE SEARCH" at bounding box center [623, 123] width 61 height 18
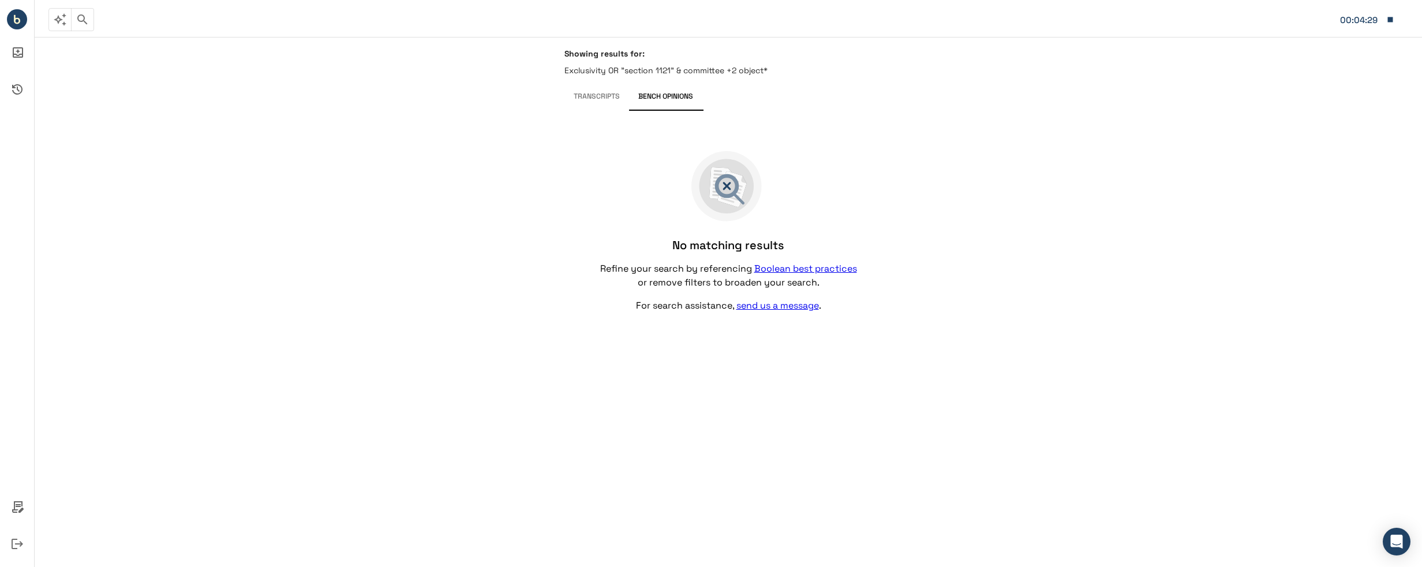
click at [610, 99] on button "Transcripts" at bounding box center [597, 97] width 65 height 28
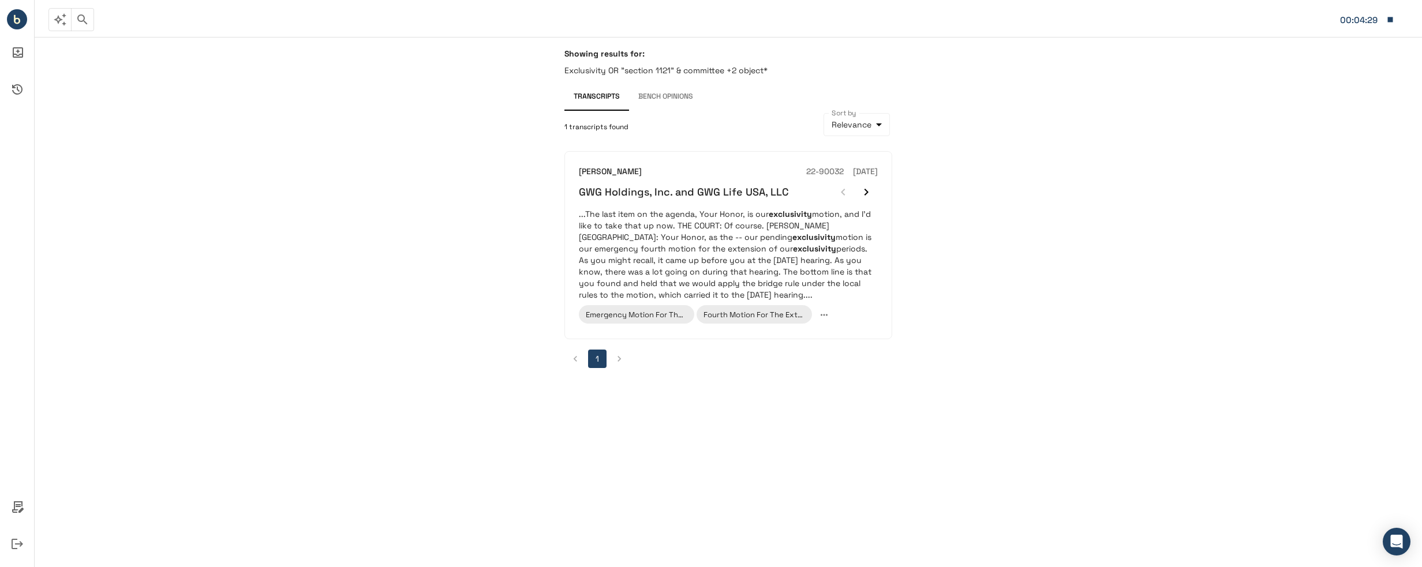
click at [1010, 258] on div "Showing results for: Exclusivity OR "section 1121" & committee +2 object* Trans…" at bounding box center [729, 302] width 1388 height 531
click at [658, 61] on div "Showing results for: Exclusivity OR "section 1121" & committee +2 object*" at bounding box center [729, 65] width 328 height 35
click at [88, 19] on icon "button" at bounding box center [83, 20] width 14 height 14
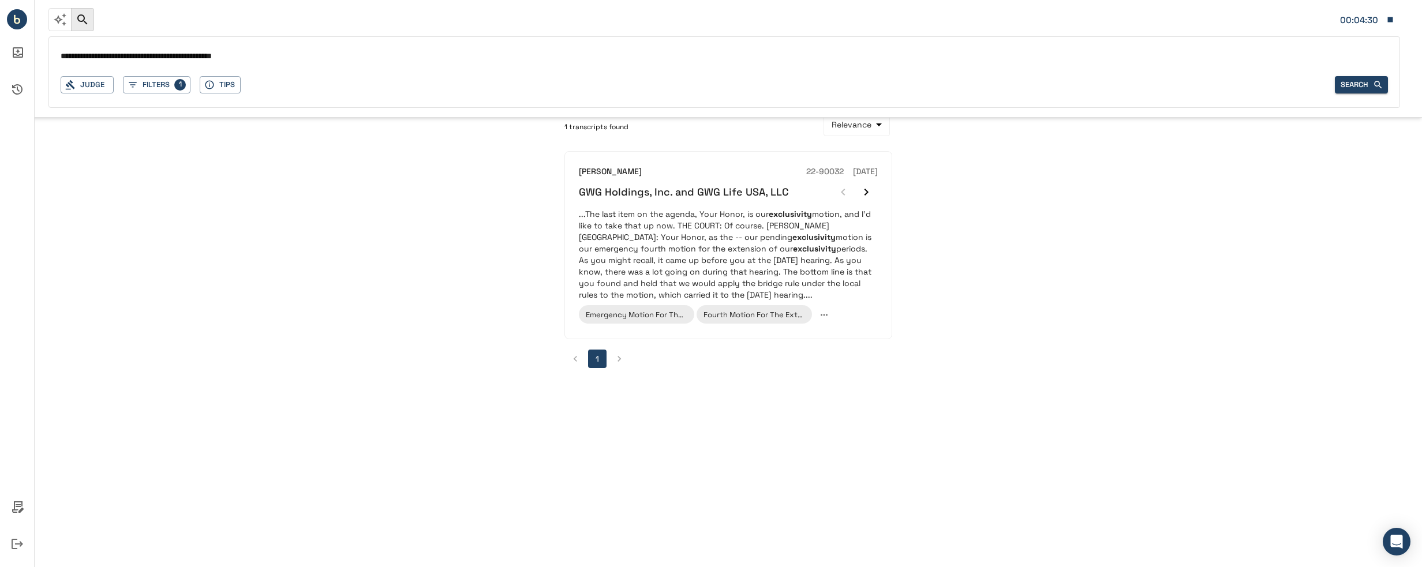
click at [307, 57] on input "**********" at bounding box center [725, 56] width 1328 height 17
click at [114, 55] on input "**********" at bounding box center [725, 56] width 1328 height 17
click at [268, 59] on input "**********" at bounding box center [725, 56] width 1328 height 17
click at [234, 55] on input "**********" at bounding box center [725, 56] width 1328 height 17
type input "**********"
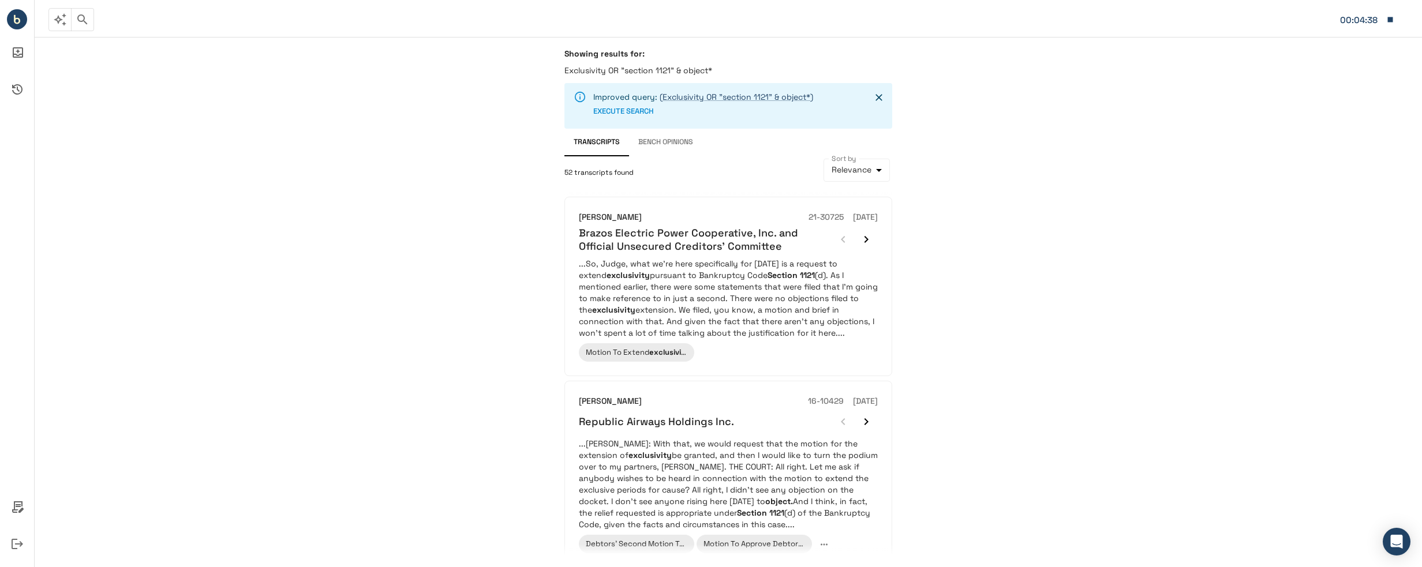
click at [1041, 389] on div "Showing results for: Exclusivity OR "section 1121" & object* Improved query: (E…" at bounding box center [729, 302] width 1388 height 531
drag, startPoint x: 722, startPoint y: 279, endPoint x: 675, endPoint y: 262, distance: 49.9
click at [675, 262] on p "...So, Judge, what we're here specifically for [DATE] is a request to extend ex…" at bounding box center [728, 298] width 299 height 81
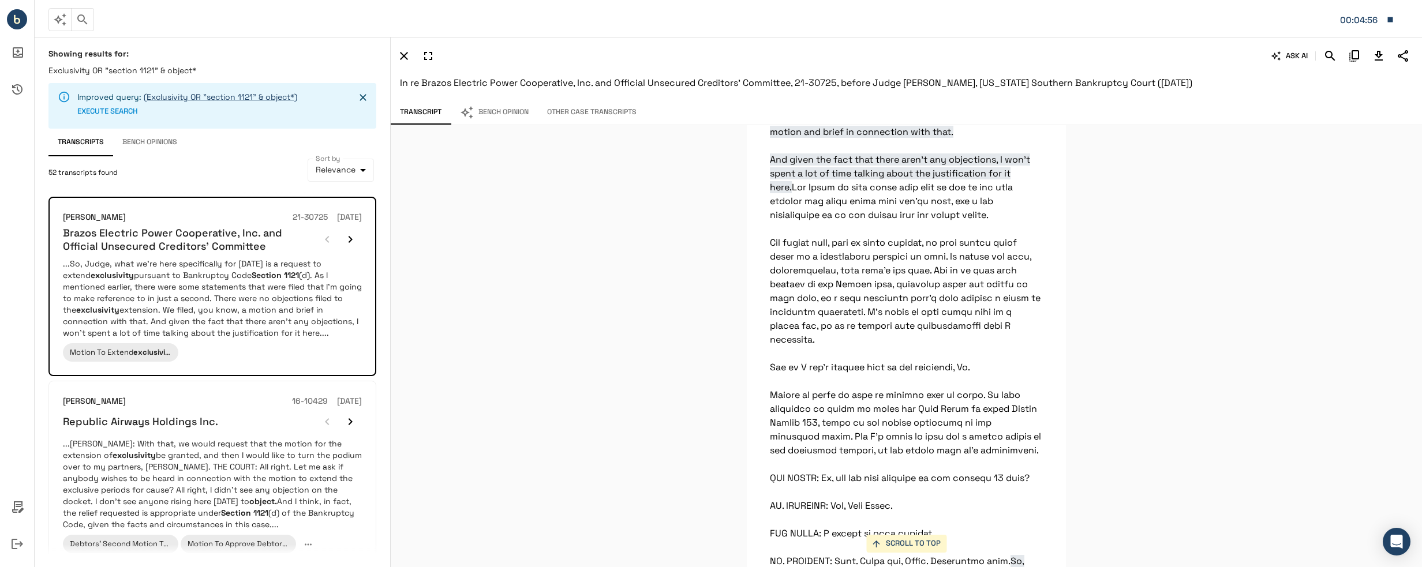
scroll to position [1632, 0]
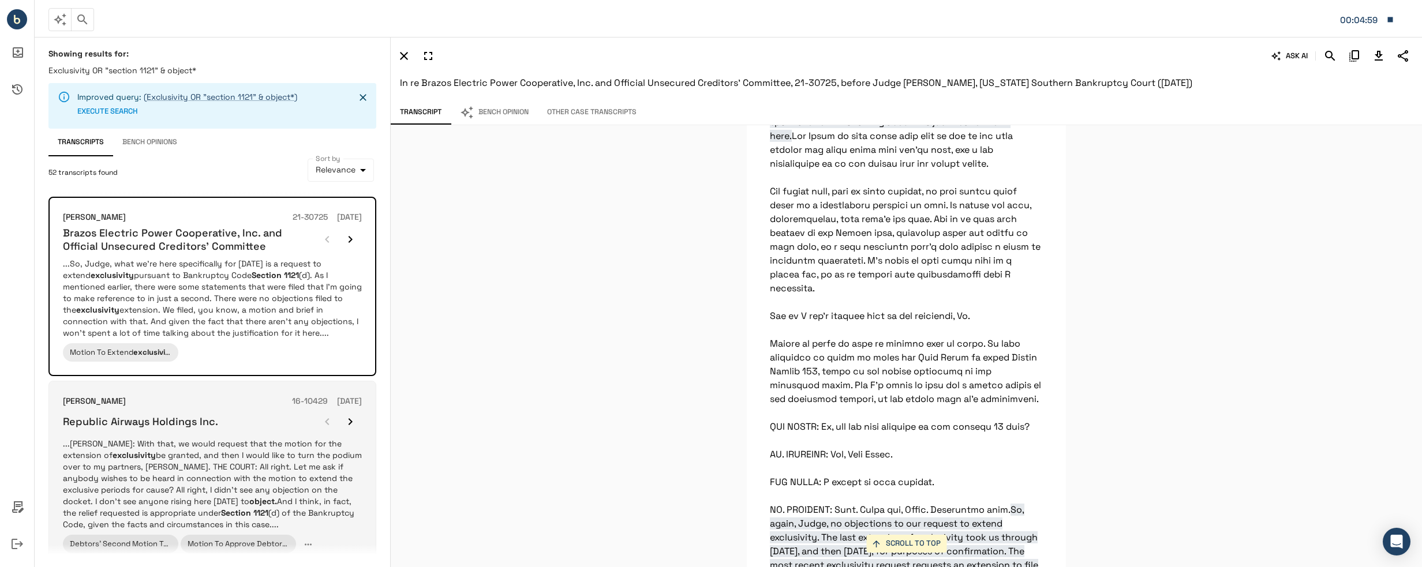
click at [192, 480] on p "...[PERSON_NAME]: With that, we would request that the motion for the extension…" at bounding box center [212, 484] width 299 height 92
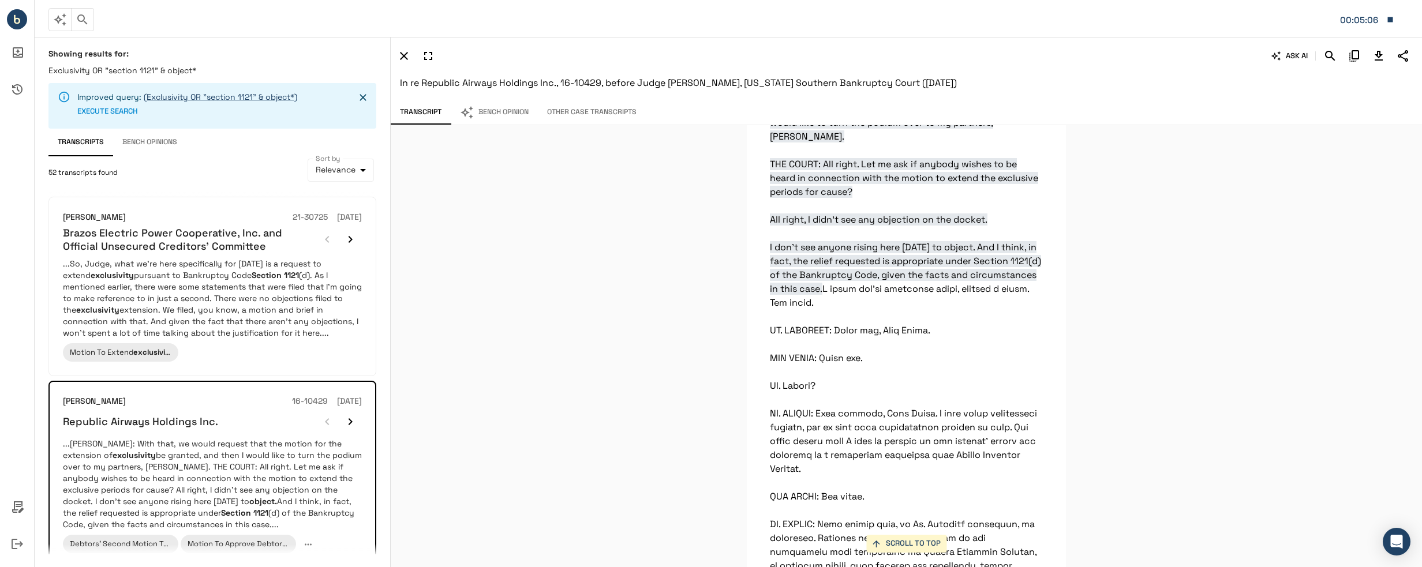
scroll to position [2281, 0]
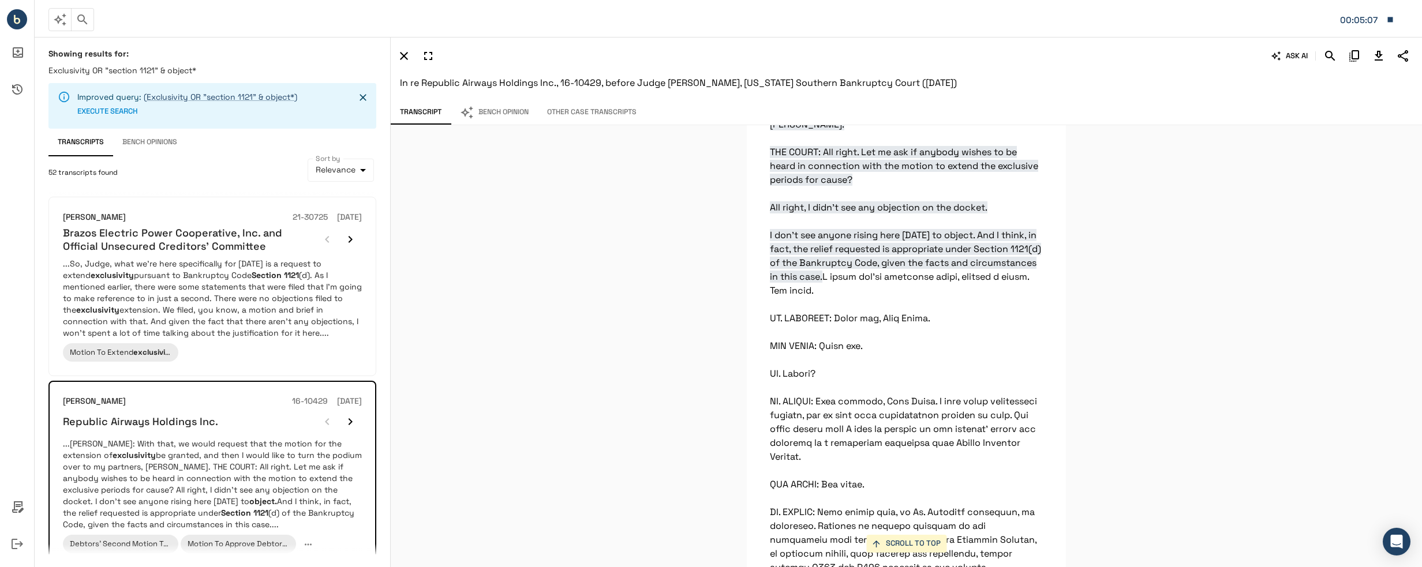
drag, startPoint x: 468, startPoint y: 278, endPoint x: 301, endPoint y: 162, distance: 203.6
click at [467, 275] on div "SCROLL TO TOP [PERSON_NAME]: -- motion for an extension of exclusivity -- THE C…" at bounding box center [907, 346] width 1032 height 442
click at [83, 16] on icon "button" at bounding box center [82, 19] width 10 height 10
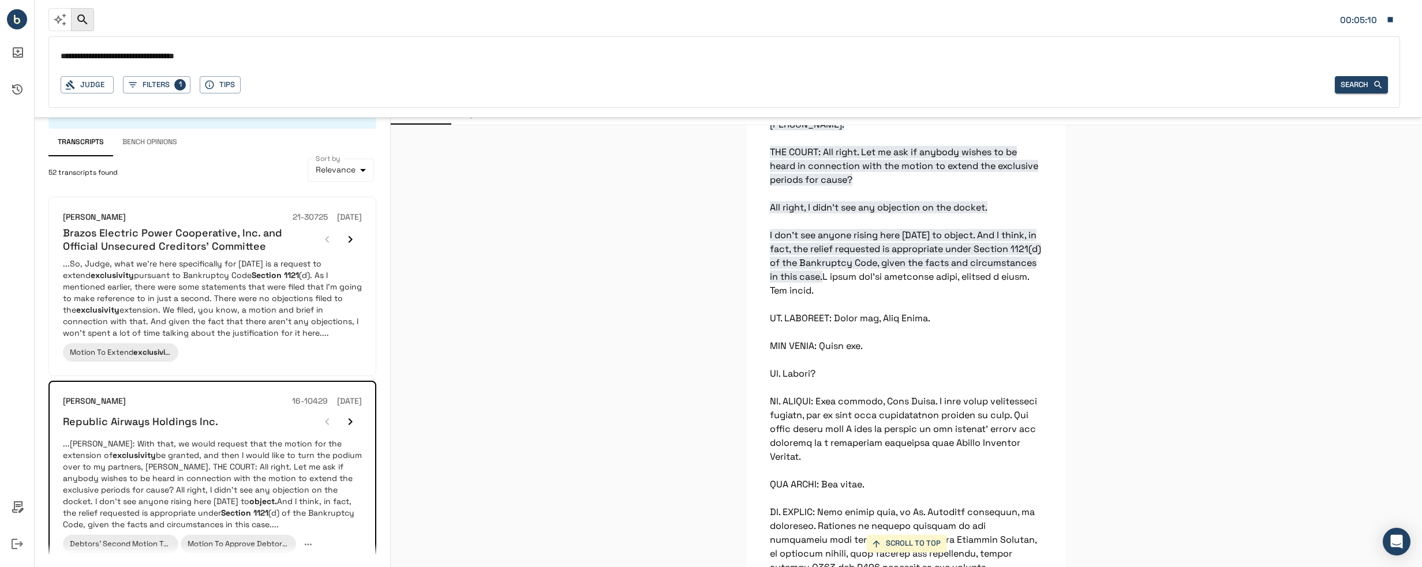
click at [188, 155] on div "Transcripts Bench Opinions" at bounding box center [212, 143] width 328 height 28
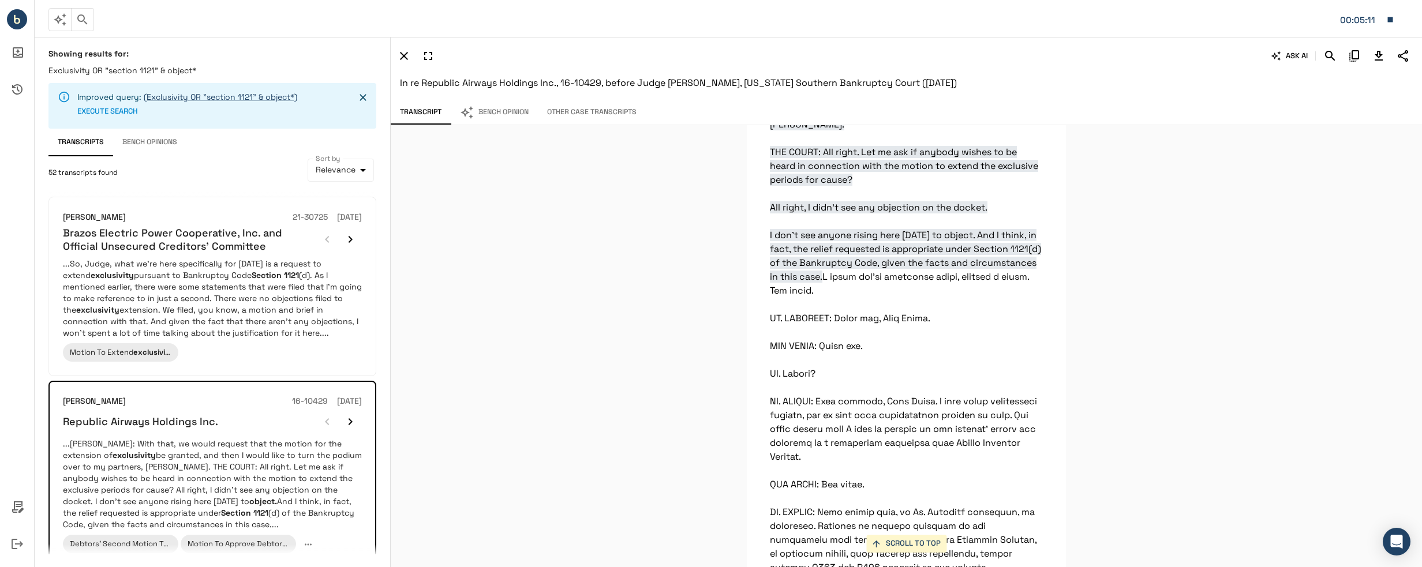
click at [158, 138] on button "Bench Opinions" at bounding box center [149, 143] width 73 height 28
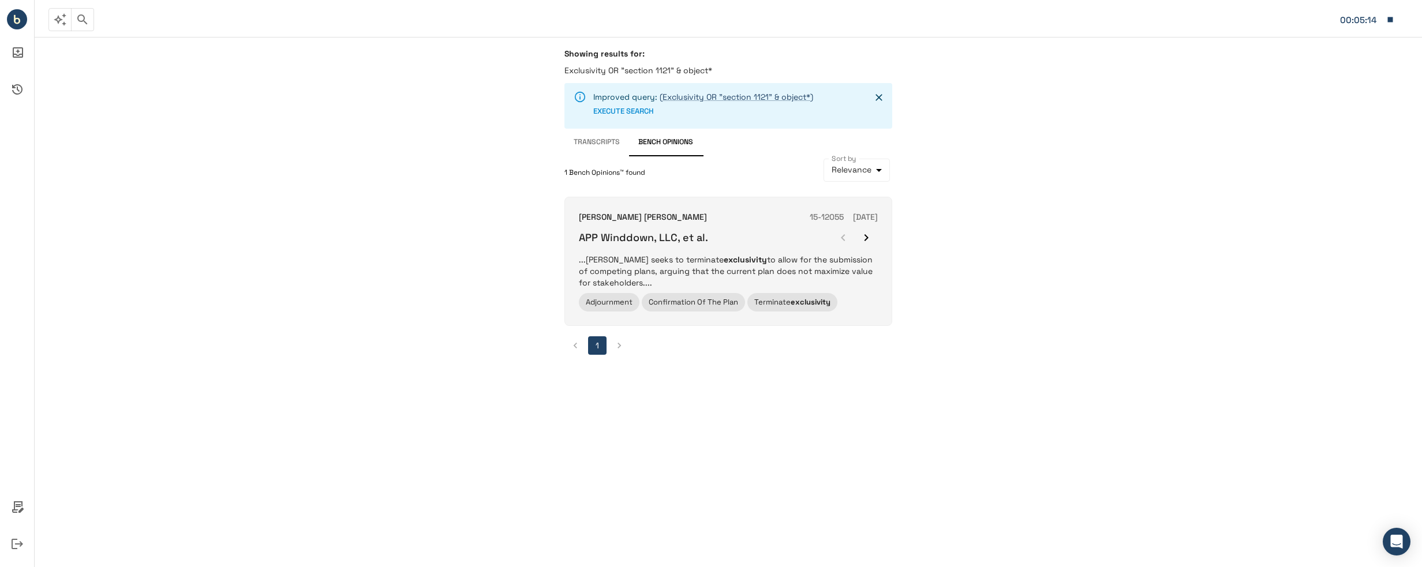
click at [770, 234] on div "APP Winddown, LLC, et al." at bounding box center [728, 237] width 299 height 23
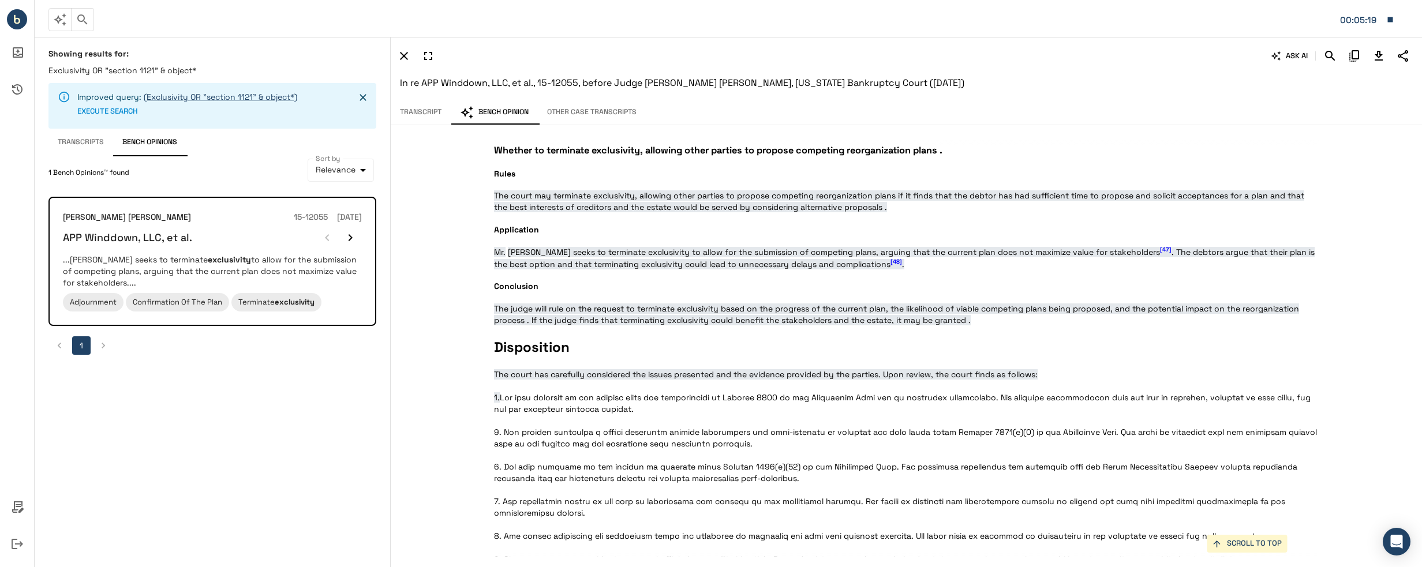
scroll to position [1651, 0]
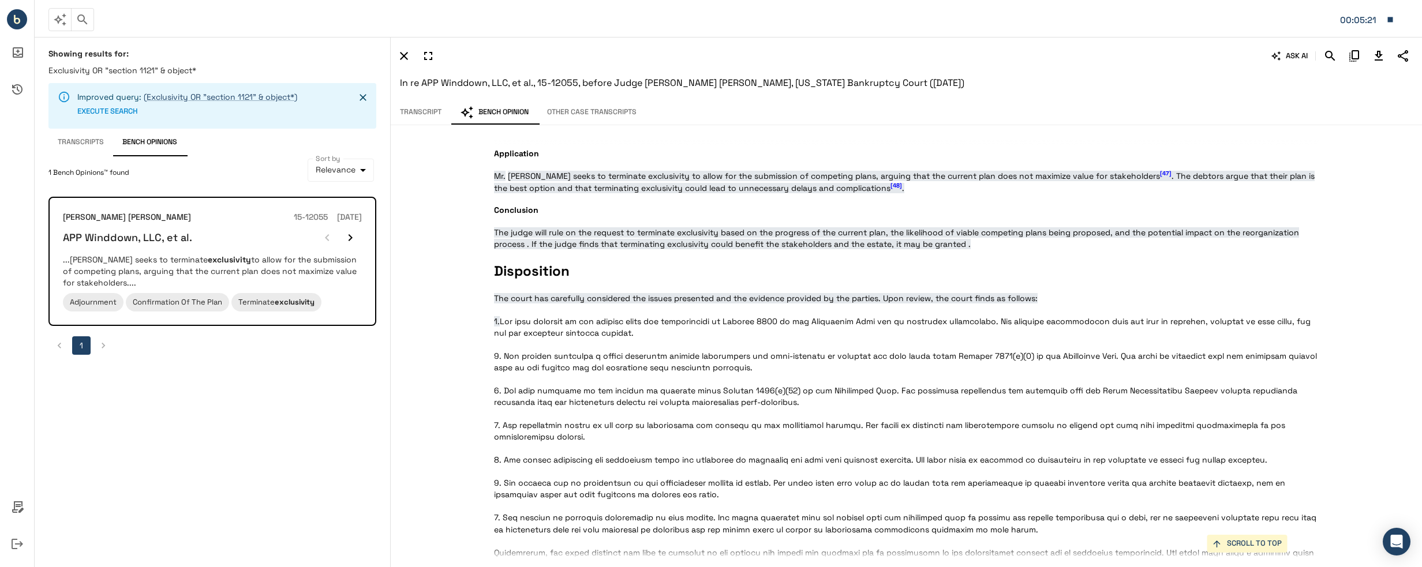
click at [94, 149] on button "Transcripts" at bounding box center [80, 143] width 65 height 28
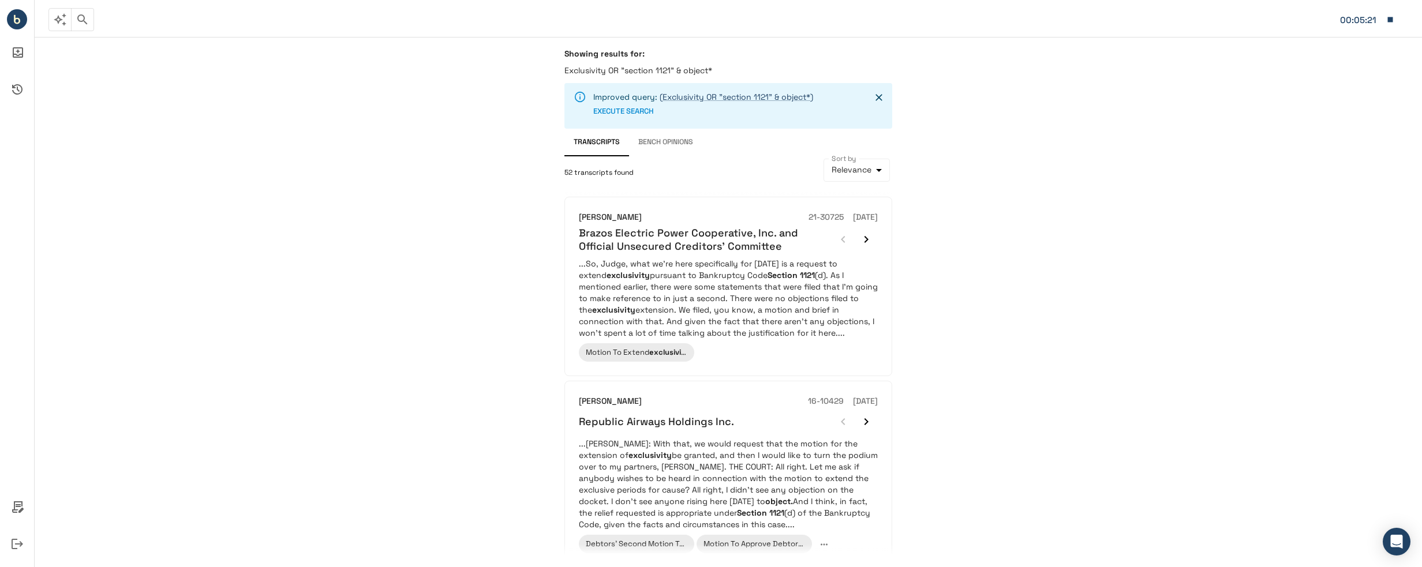
click at [834, 168] on body "**********" at bounding box center [711, 283] width 1422 height 567
click at [774, 151] on div at bounding box center [711, 283] width 1422 height 567
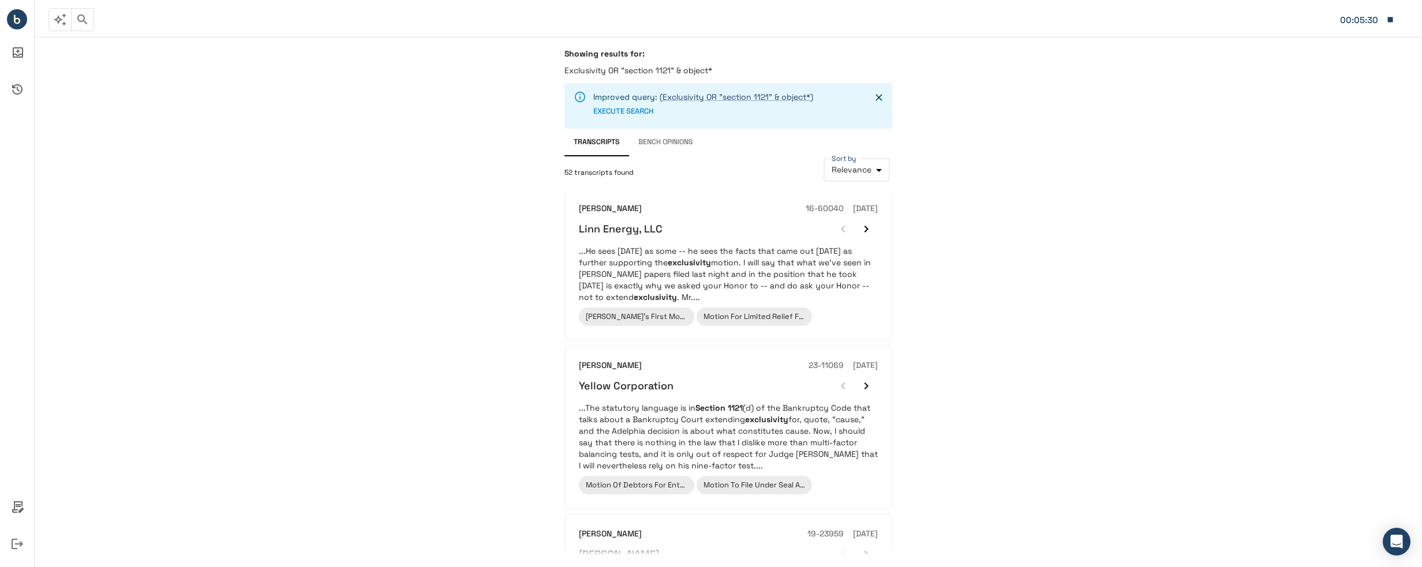
scroll to position [635, 0]
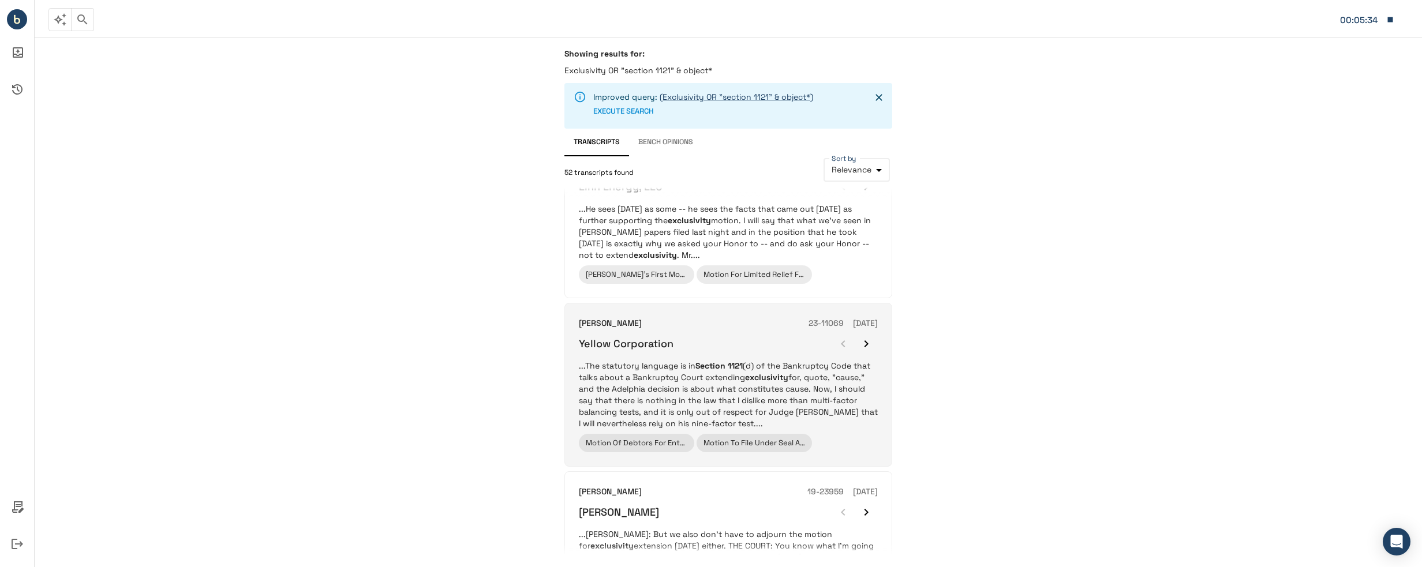
click at [864, 348] on icon "button" at bounding box center [867, 344] width 14 height 14
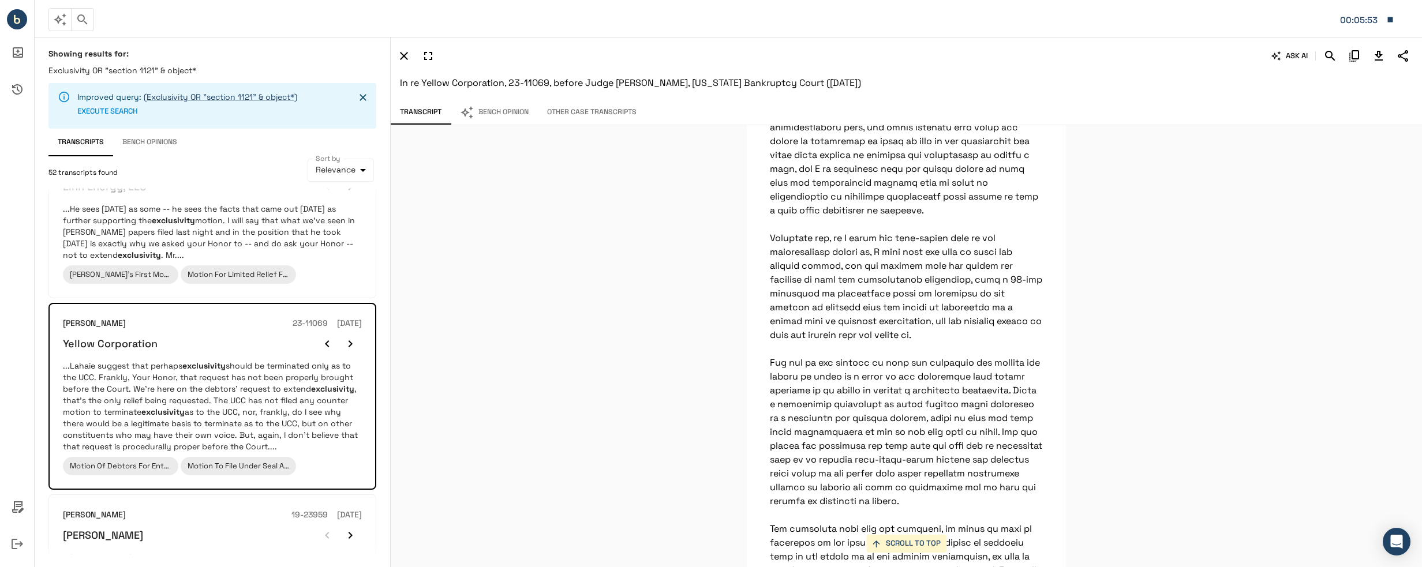
scroll to position [78935, 0]
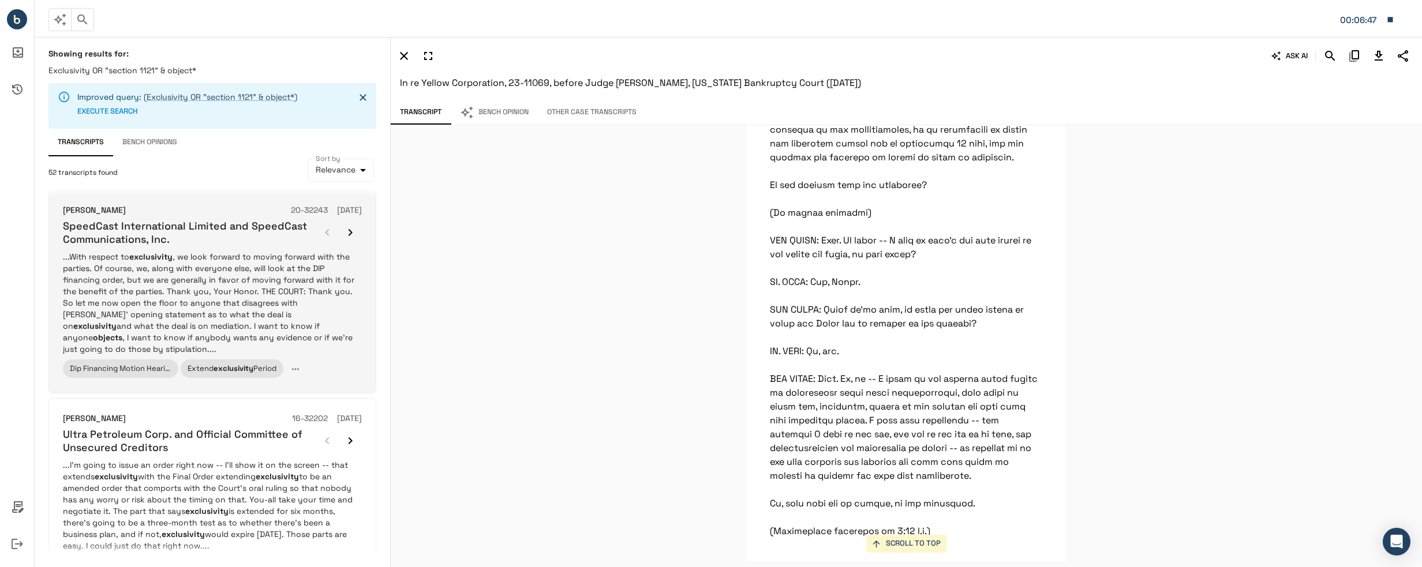
scroll to position [1547, 0]
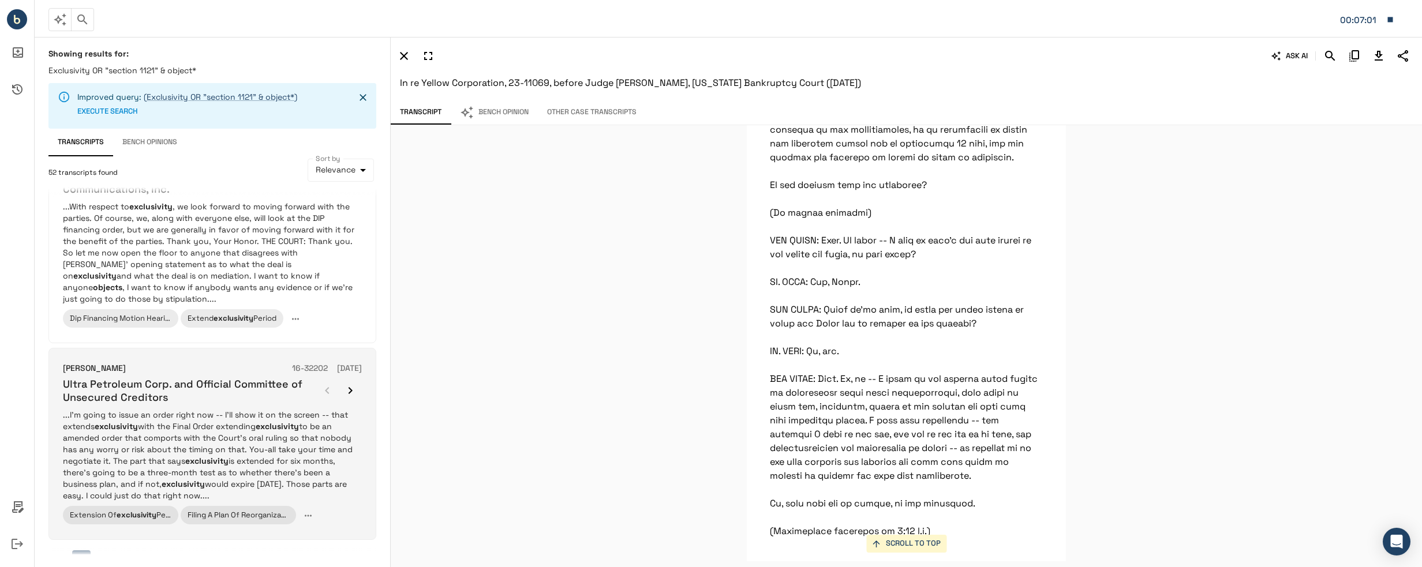
click at [350, 410] on p "...I’m going to issue an order right now -- I’ll show it on the screen -- that …" at bounding box center [212, 455] width 299 height 92
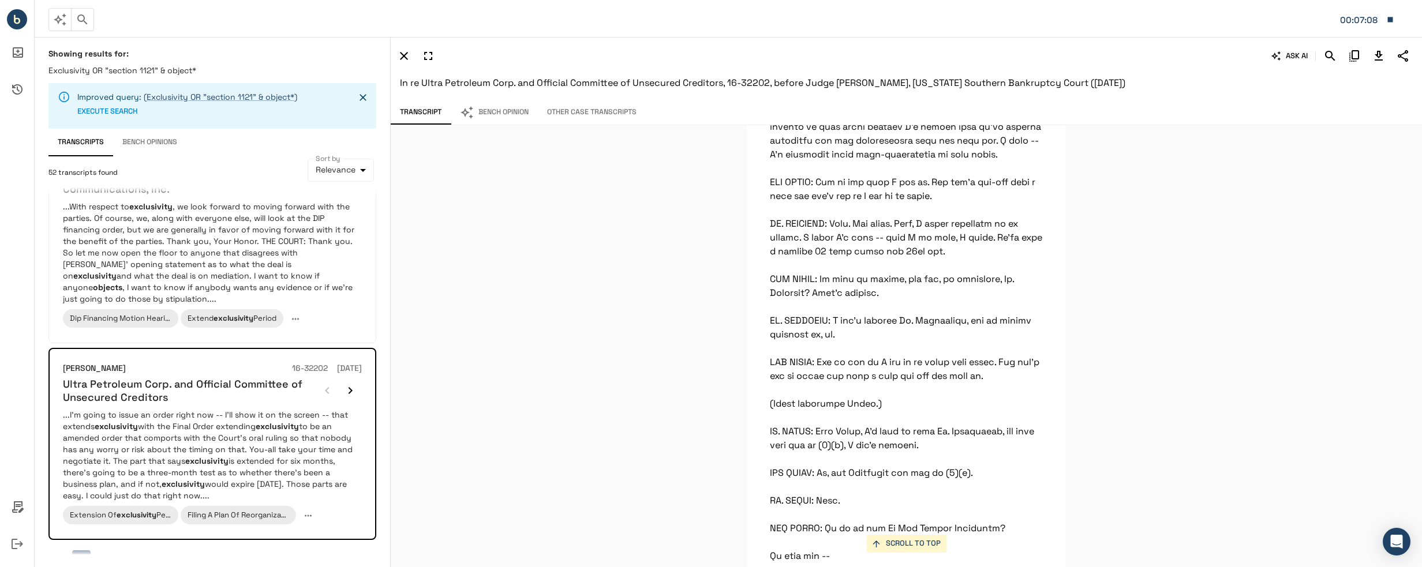
scroll to position [47392, 0]
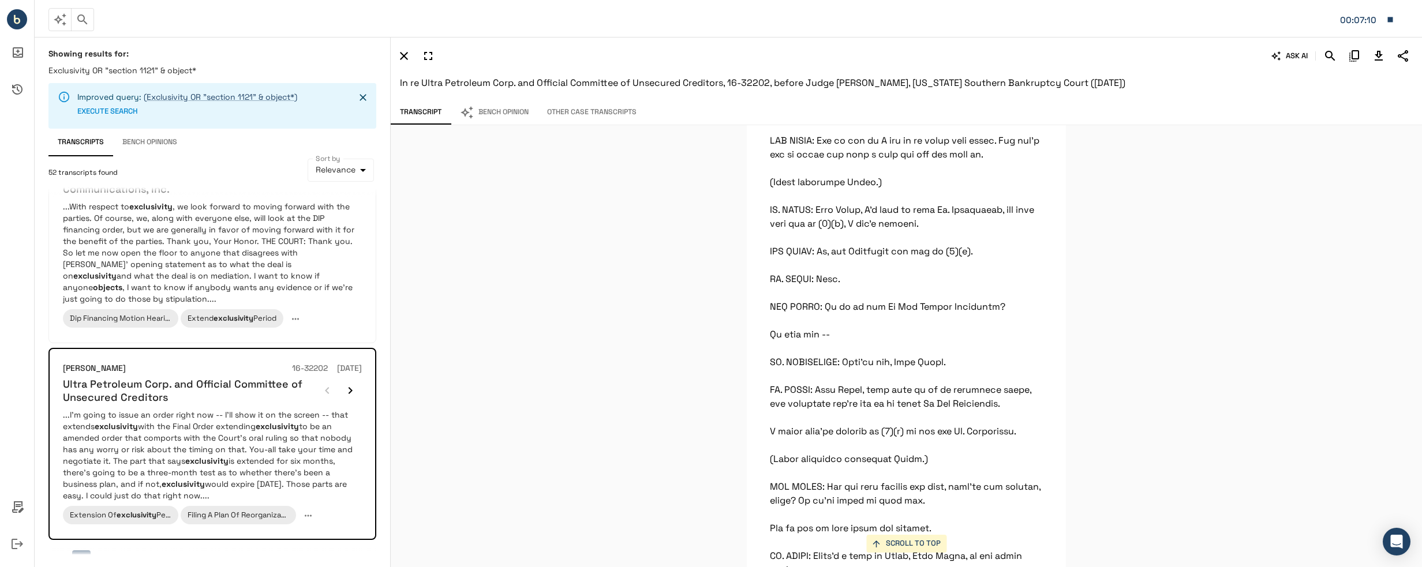
click at [104, 551] on button "2" at bounding box center [103, 560] width 18 height 18
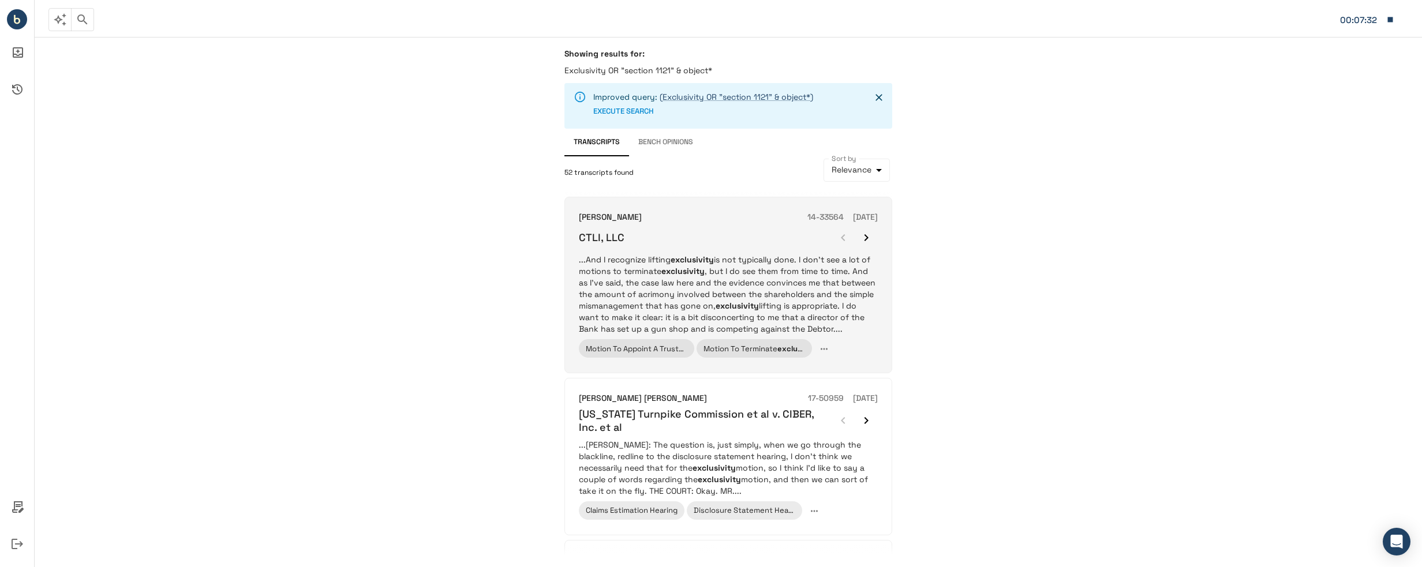
drag, startPoint x: 820, startPoint y: 280, endPoint x: 727, endPoint y: 216, distance: 112.1
click at [727, 216] on div "[PERSON_NAME] 14-33564 [DATE]" at bounding box center [728, 217] width 299 height 13
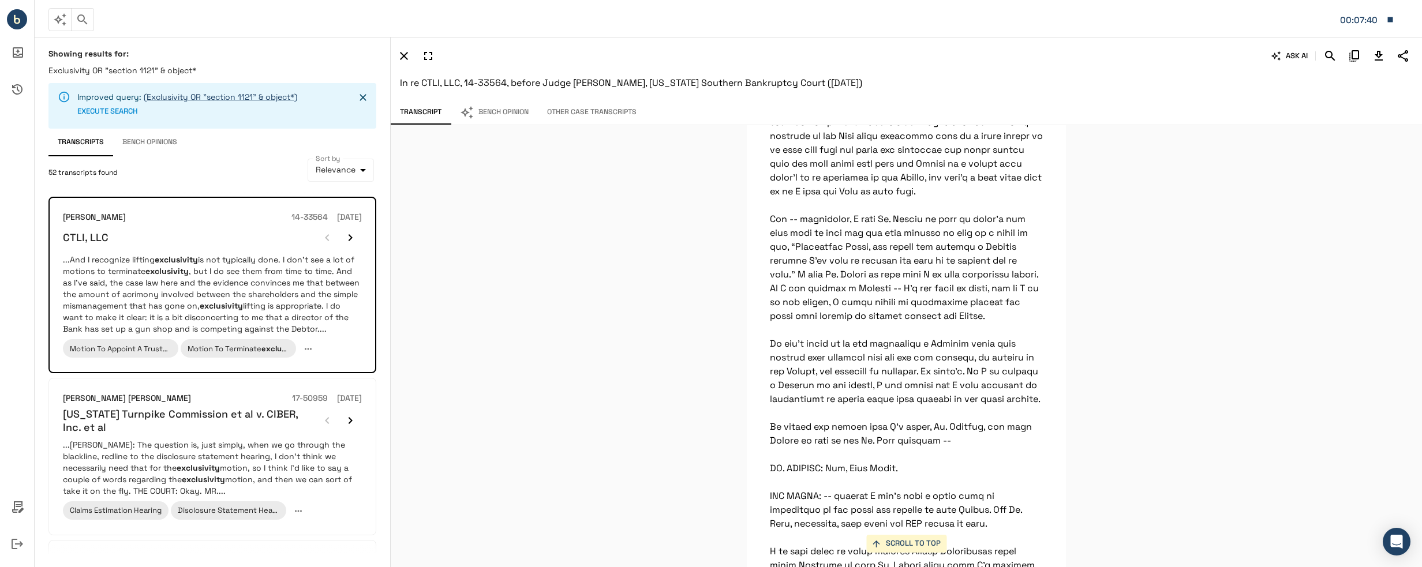
scroll to position [28779, 0]
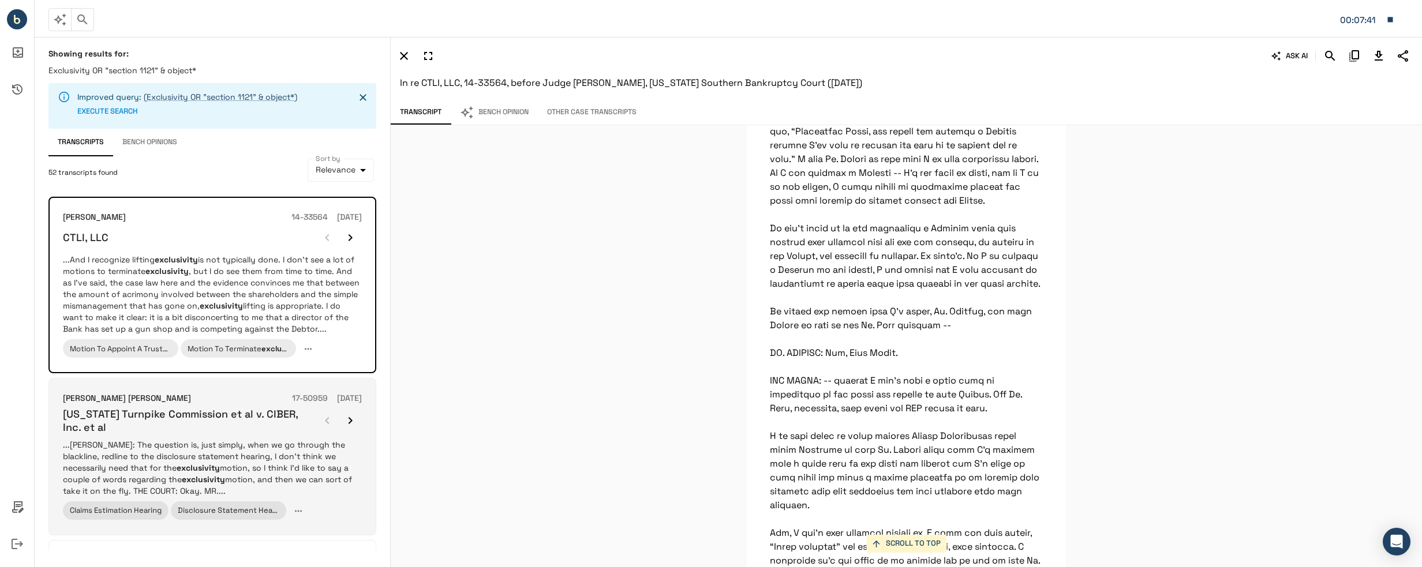
click at [246, 427] on h6 "[US_STATE] Turnpike Commission et al v. CIBER, Inc. et al" at bounding box center [189, 421] width 253 height 27
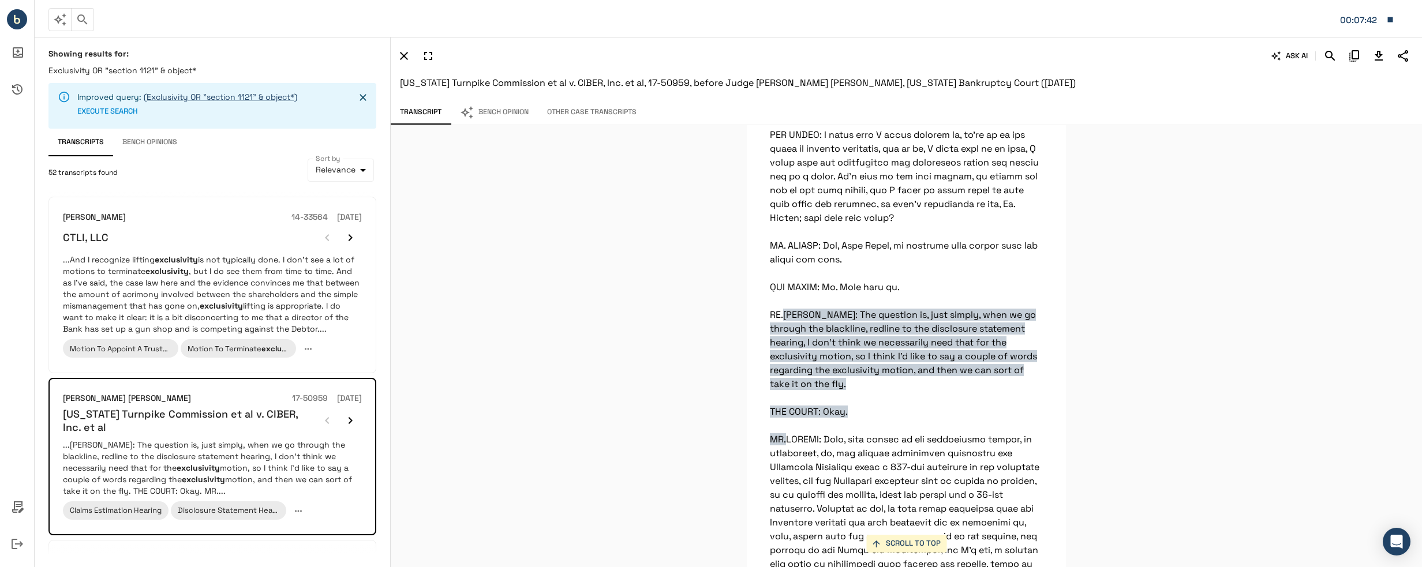
scroll to position [694, 0]
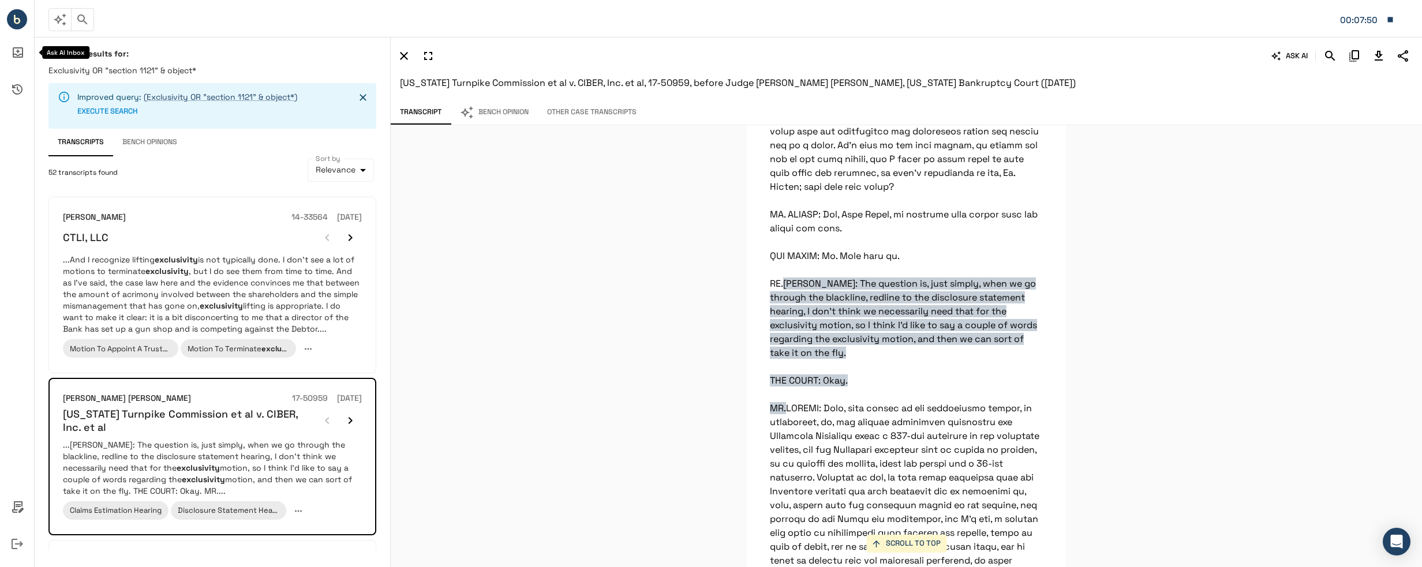
click at [14, 46] on icon "Ask AI Inbox" at bounding box center [17, 53] width 28 height 28
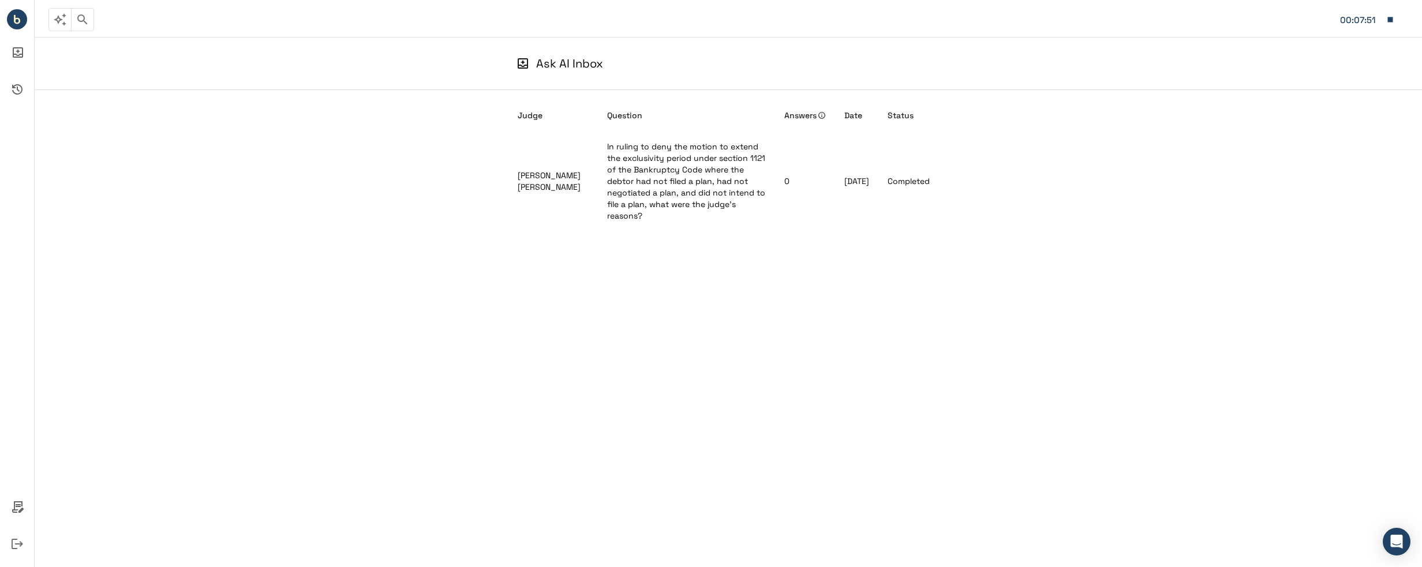
click at [820, 347] on div "Judge Question Answers Date Status [PERSON_NAME] [PERSON_NAME] In ruling to den…" at bounding box center [728, 310] width 421 height 440
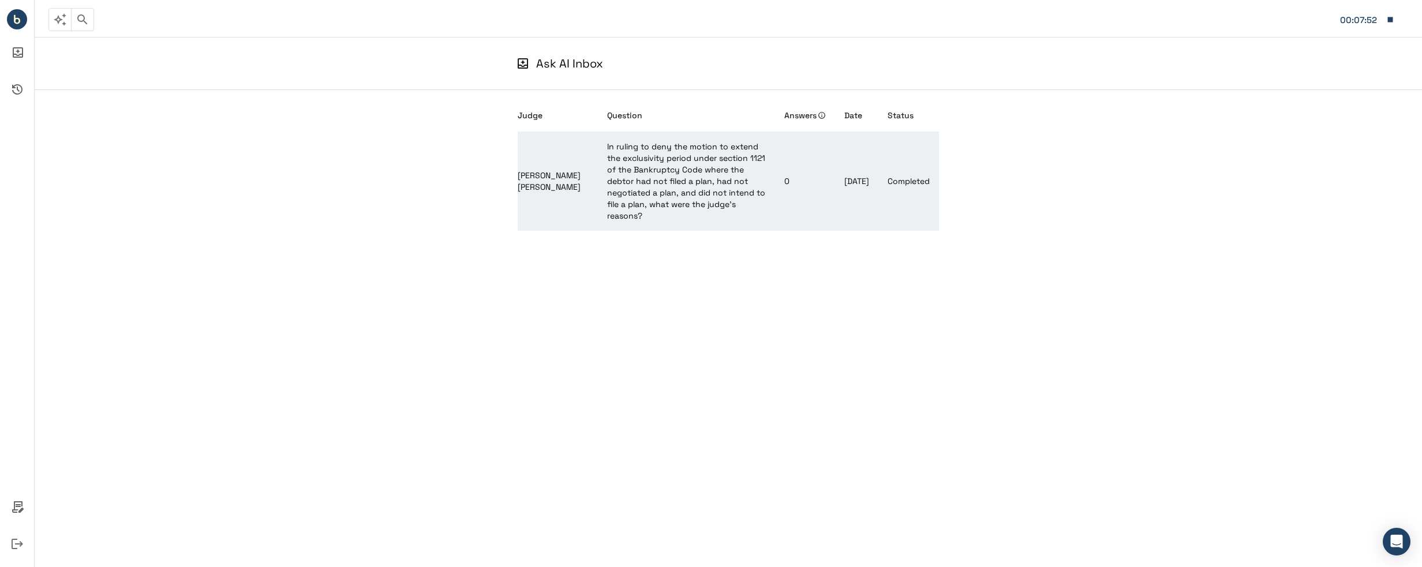
click at [891, 185] on td "Completed" at bounding box center [909, 181] width 61 height 99
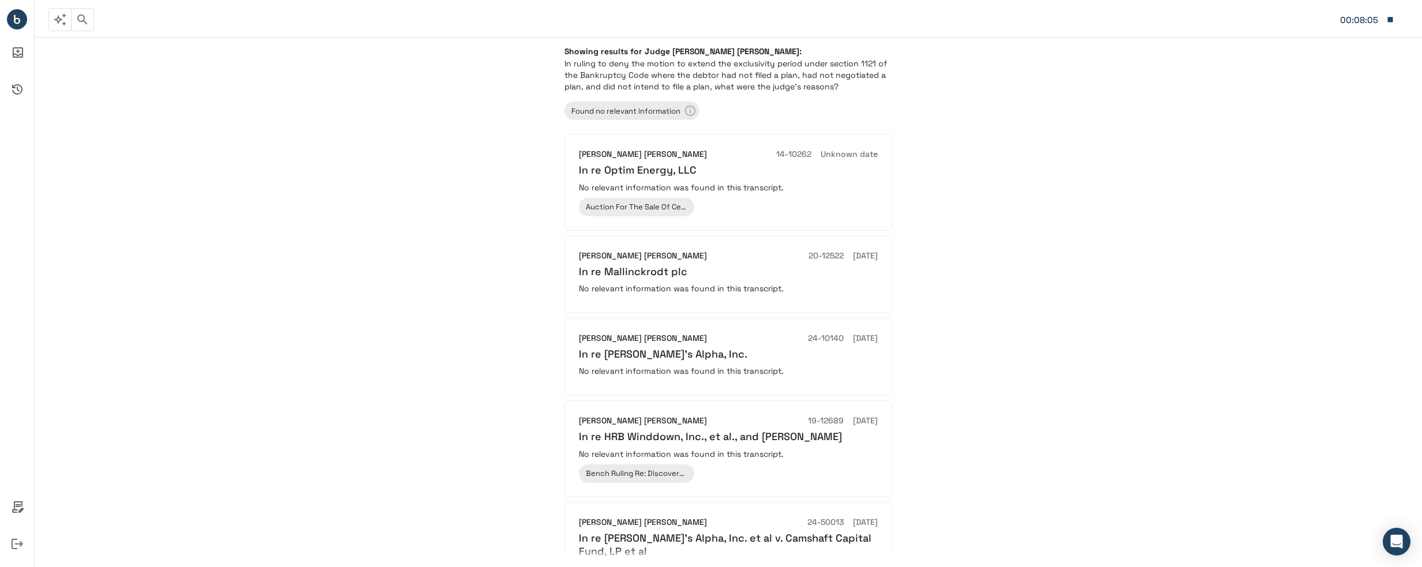
click at [1084, 461] on div "Showing results for Judge [PERSON_NAME] [PERSON_NAME]: In ruling to deny the mo…" at bounding box center [729, 302] width 1388 height 531
click at [683, 115] on span "Found no relevant information" at bounding box center [626, 111] width 123 height 10
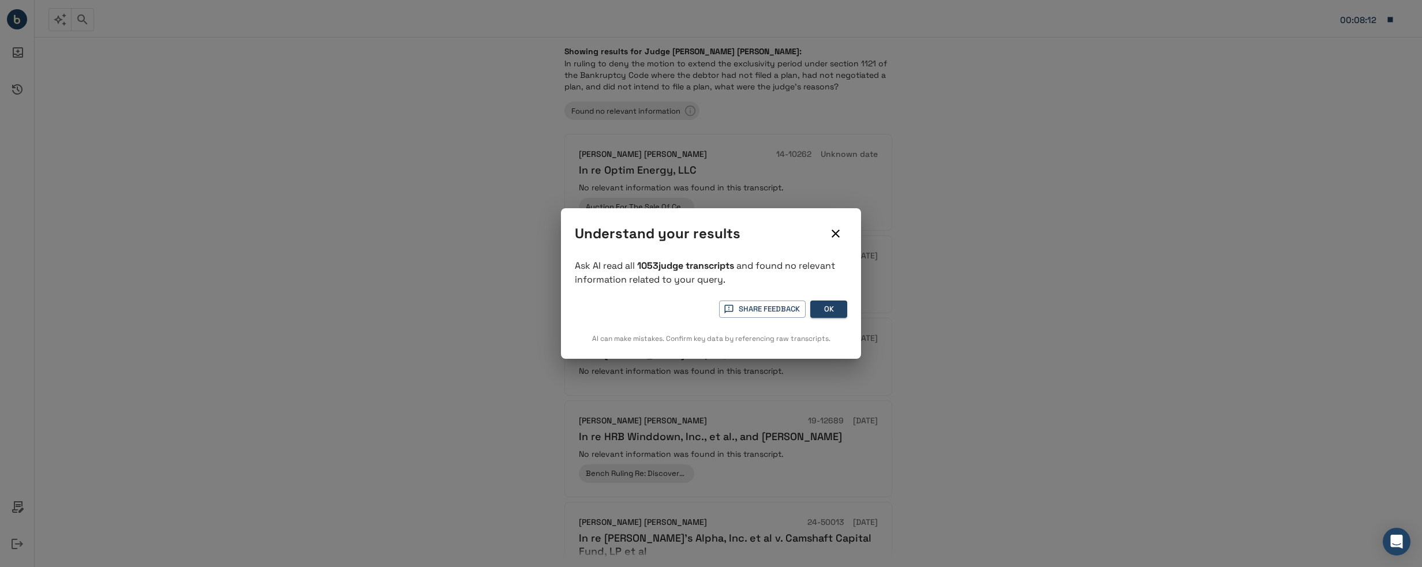
click at [840, 241] on button "close" at bounding box center [835, 233] width 23 height 23
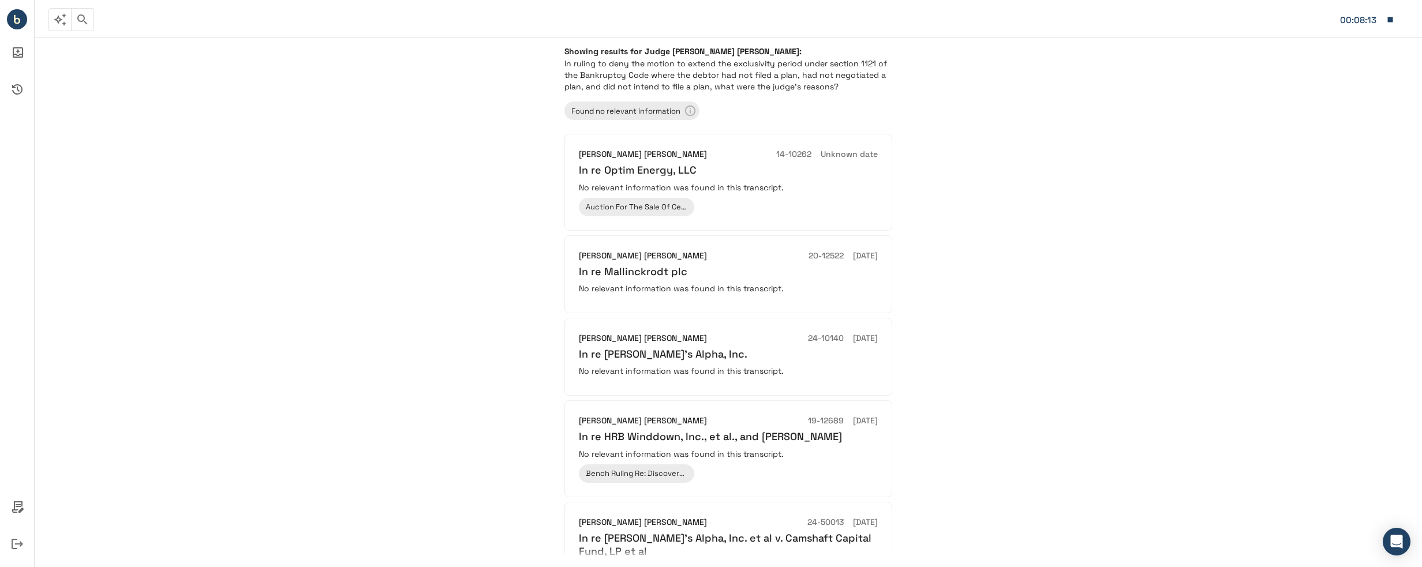
click at [58, 27] on button "button" at bounding box center [59, 19] width 23 height 23
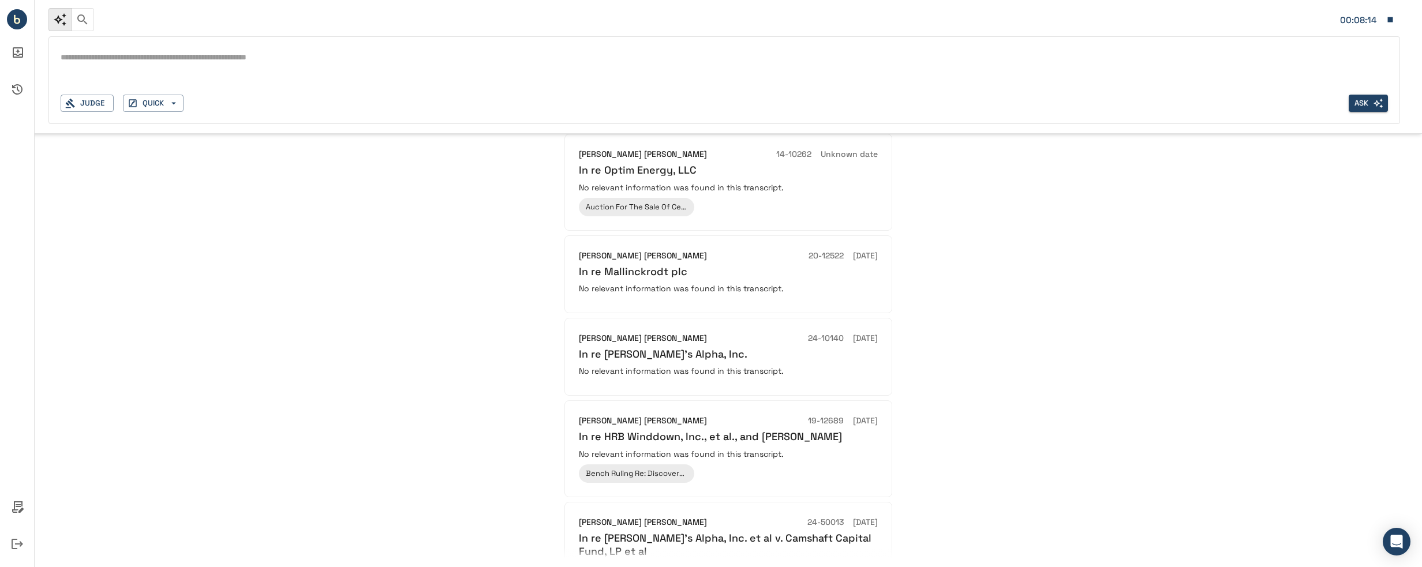
click at [402, 83] on div "*" at bounding box center [725, 66] width 1328 height 37
click at [277, 69] on div "*" at bounding box center [725, 66] width 1328 height 37
click at [222, 55] on textarea at bounding box center [725, 57] width 1328 height 13
type textarea "*"
paste textarea "**********"
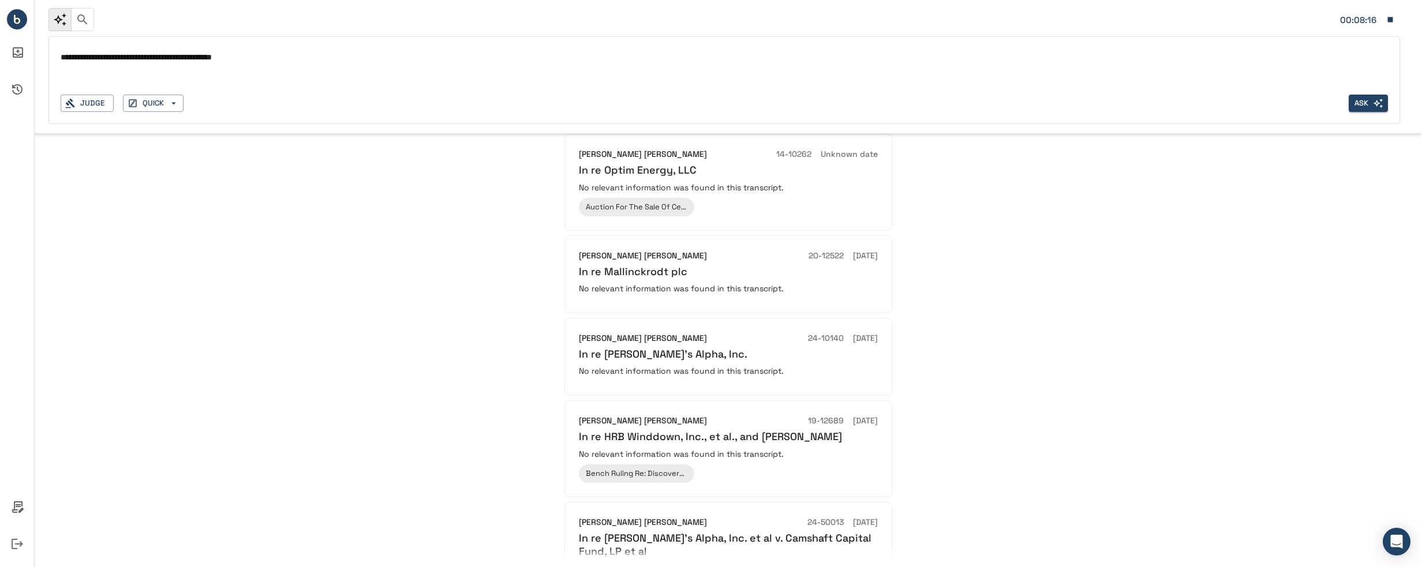
type textarea "**********"
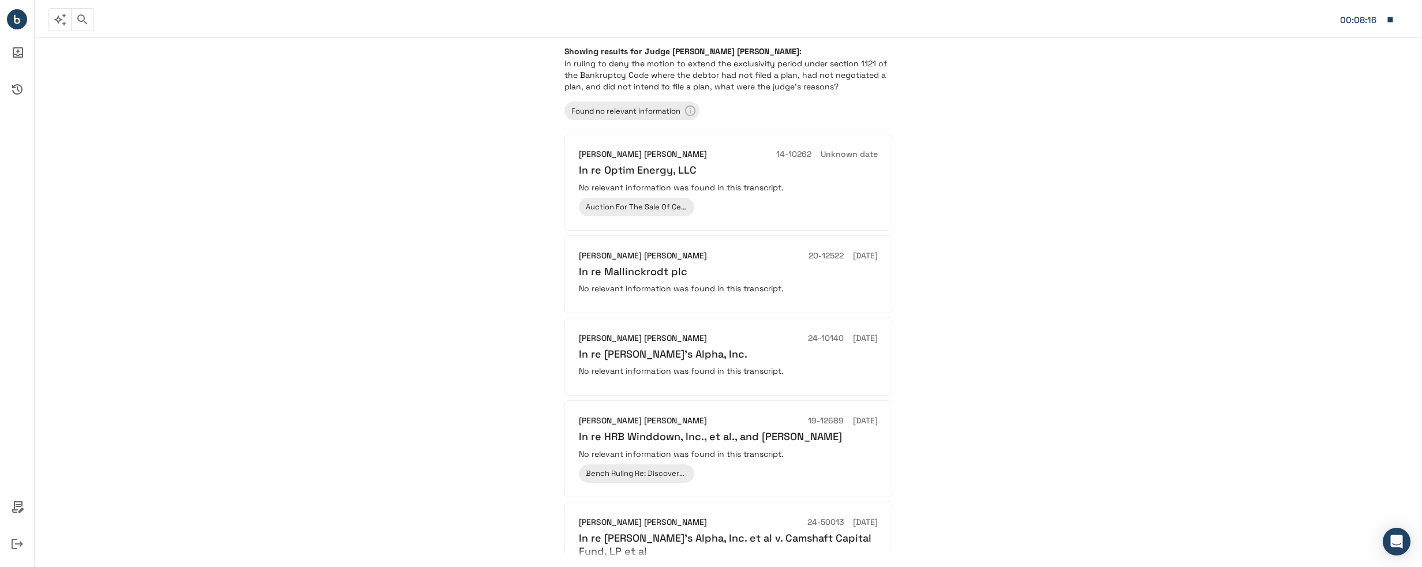
click at [388, 256] on div "Showing results for Judge [PERSON_NAME] [PERSON_NAME]: In ruling to deny the mo…" at bounding box center [729, 302] width 1388 height 531
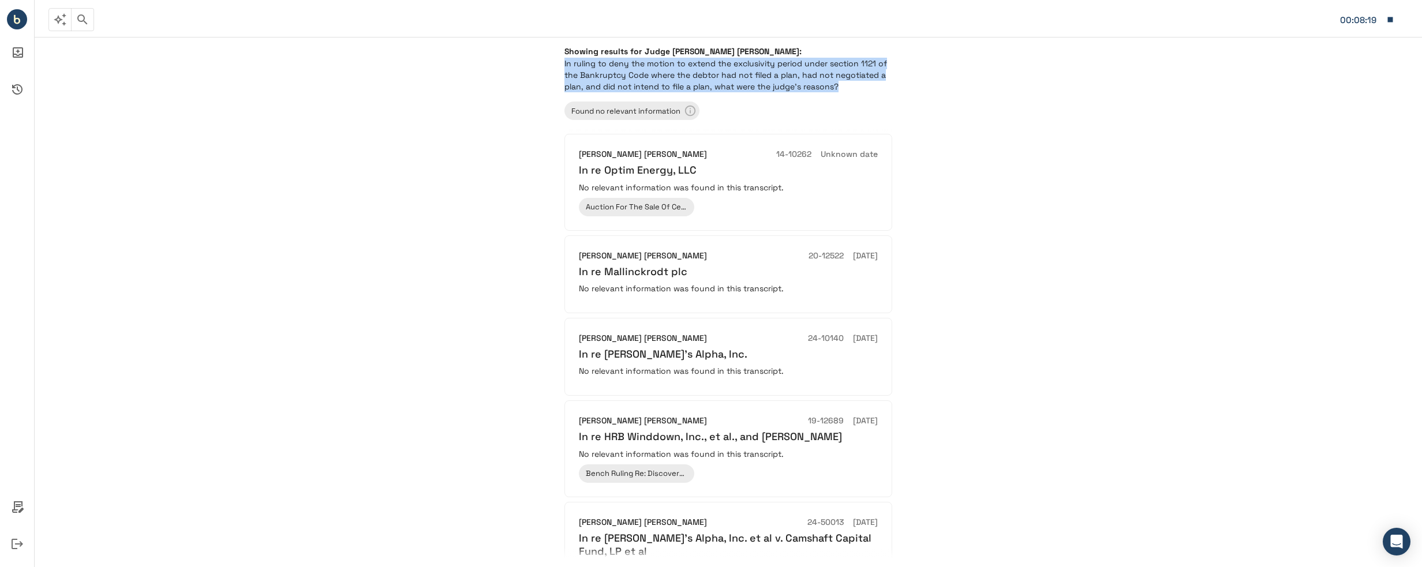
drag, startPoint x: 561, startPoint y: 59, endPoint x: 854, endPoint y: 88, distance: 294.7
click at [854, 88] on div "Showing results for Judge [PERSON_NAME] [PERSON_NAME]: In ruling to deny the mo…" at bounding box center [729, 302] width 356 height 531
copy p "In ruling to deny the motion to extend the exclusivity period under section 112…"
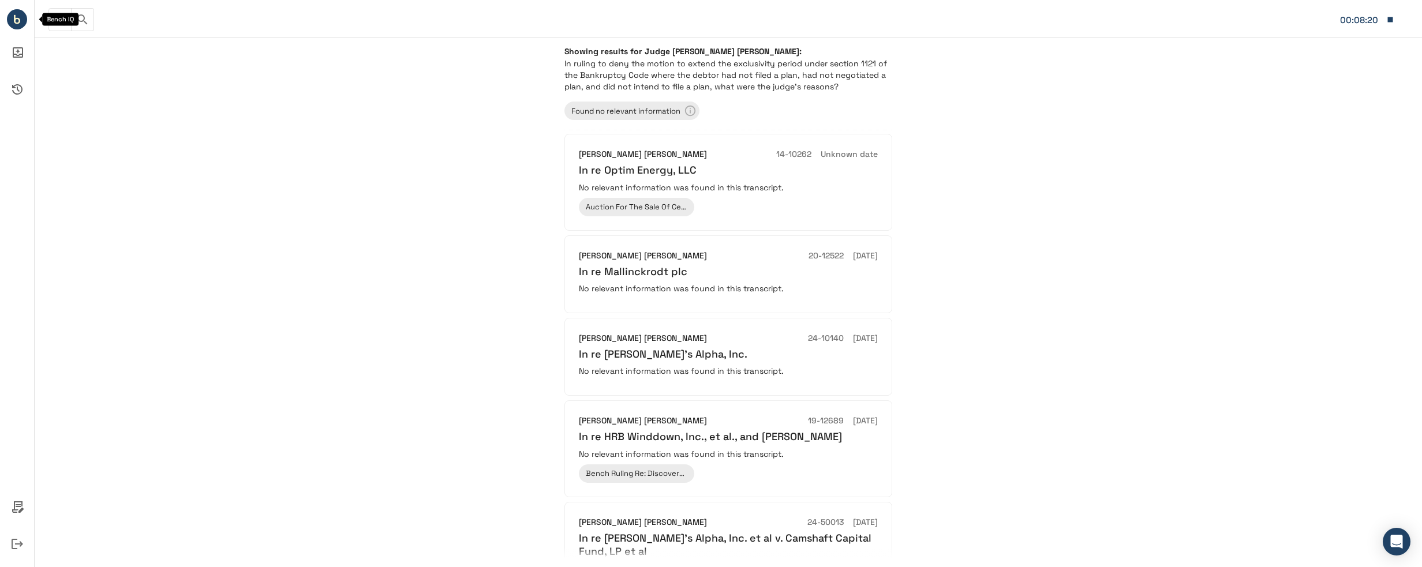
click at [17, 18] on icon "Bench IQ" at bounding box center [17, 21] width 6 height 6
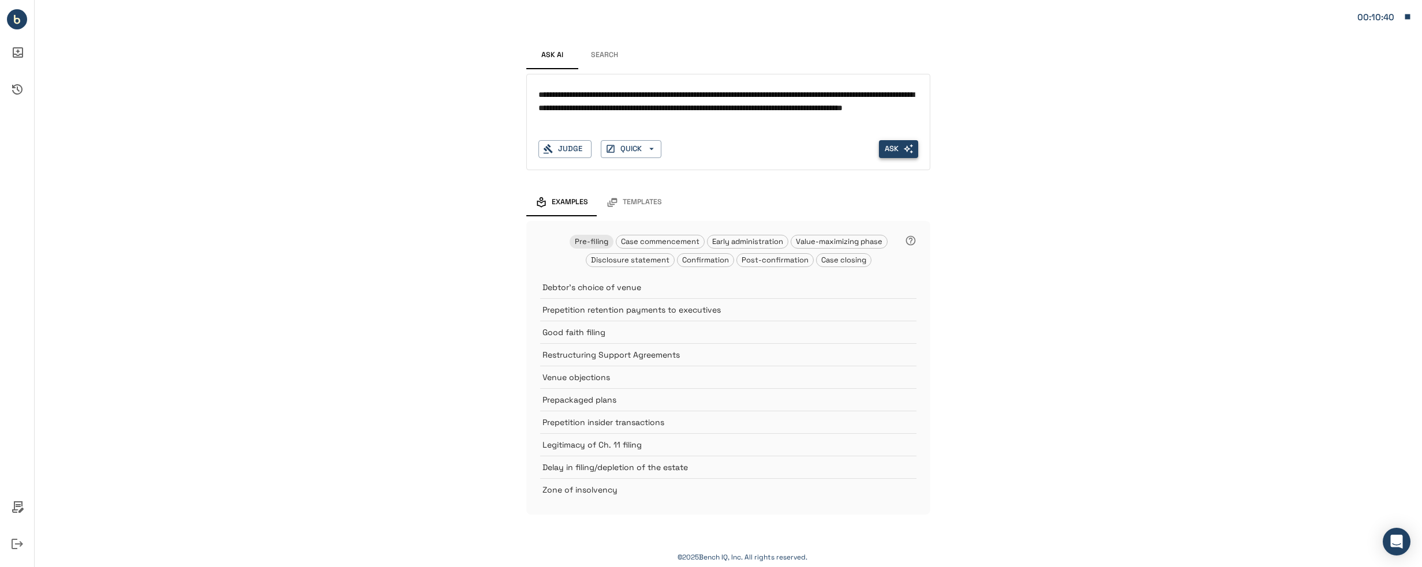
type textarea "**********"
click at [916, 153] on button "Ask" at bounding box center [898, 149] width 39 height 18
click at [891, 146] on button "Ask" at bounding box center [898, 149] width 39 height 18
click at [18, 53] on icon "Ask AI Inbox" at bounding box center [17, 53] width 28 height 28
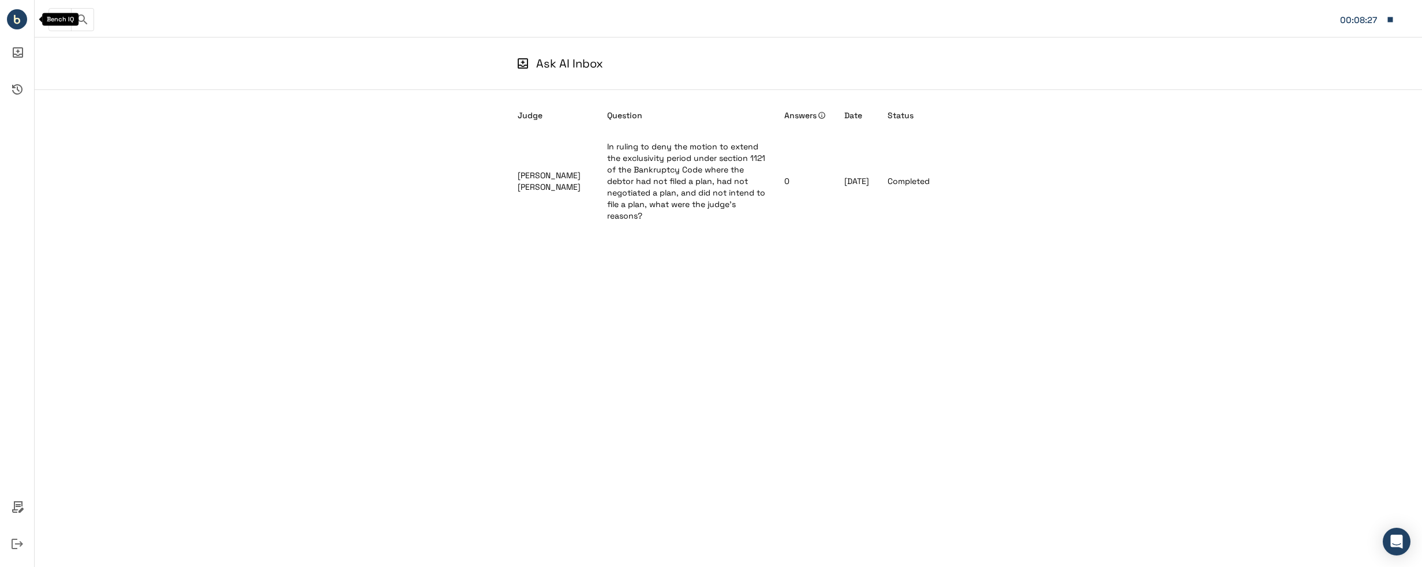
click at [14, 25] on circle "Bench IQ" at bounding box center [17, 19] width 20 height 20
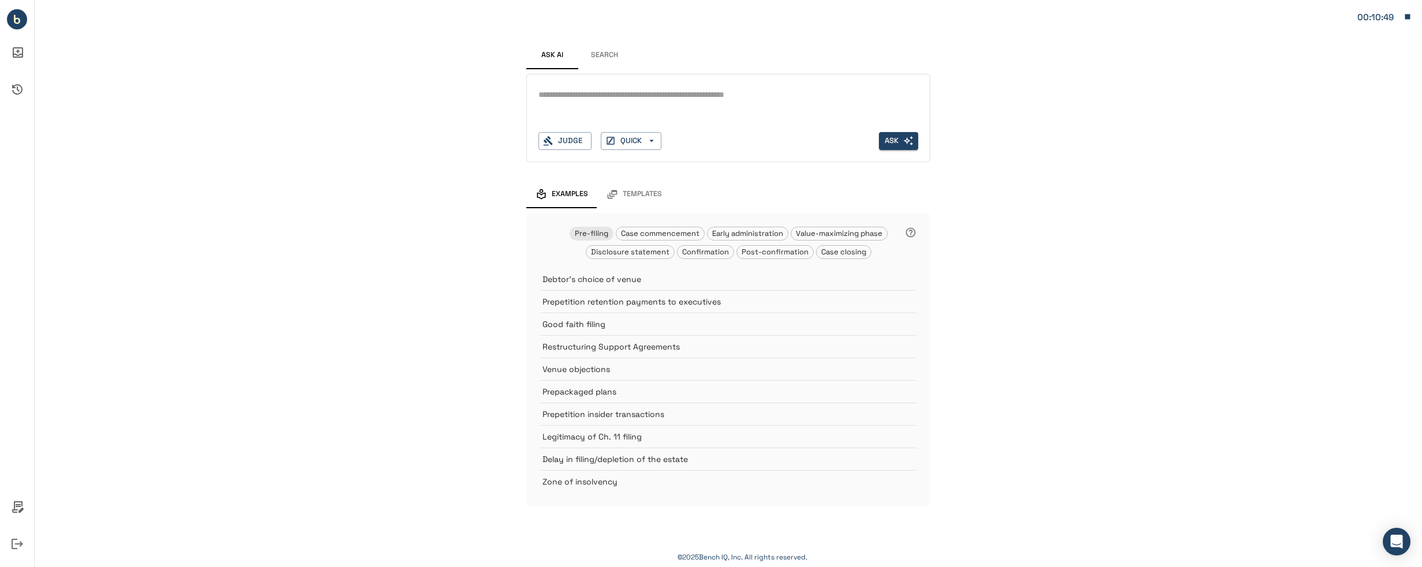
click at [603, 103] on div "*" at bounding box center [729, 95] width 380 height 18
paste textarea "**********"
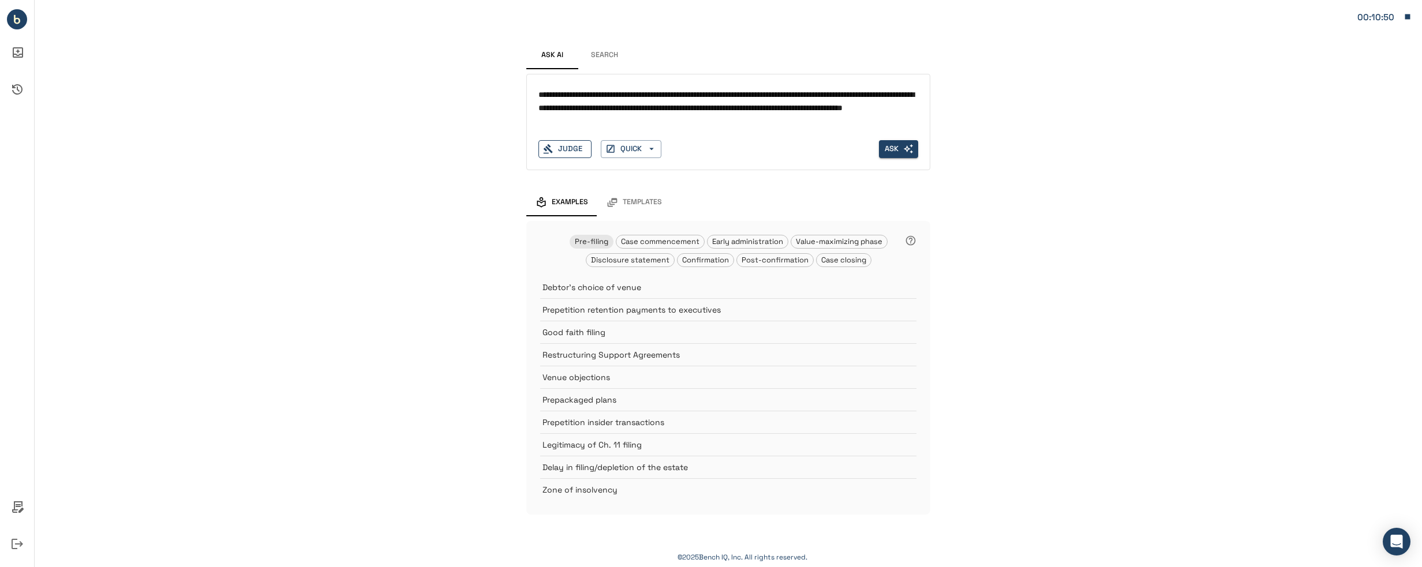
type textarea "**********"
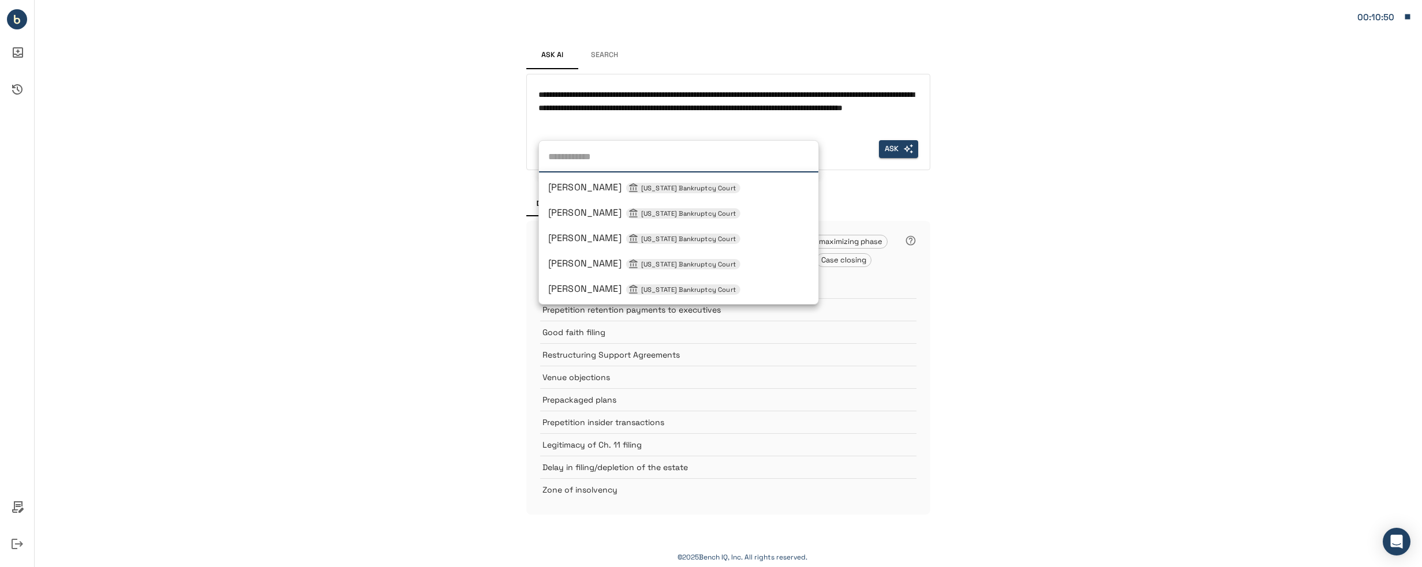
click at [562, 155] on div "Judge [PERSON_NAME] [US_STATE] Bankruptcy Court [PERSON_NAME] [US_STATE] Bankru…" at bounding box center [565, 149] width 53 height 18
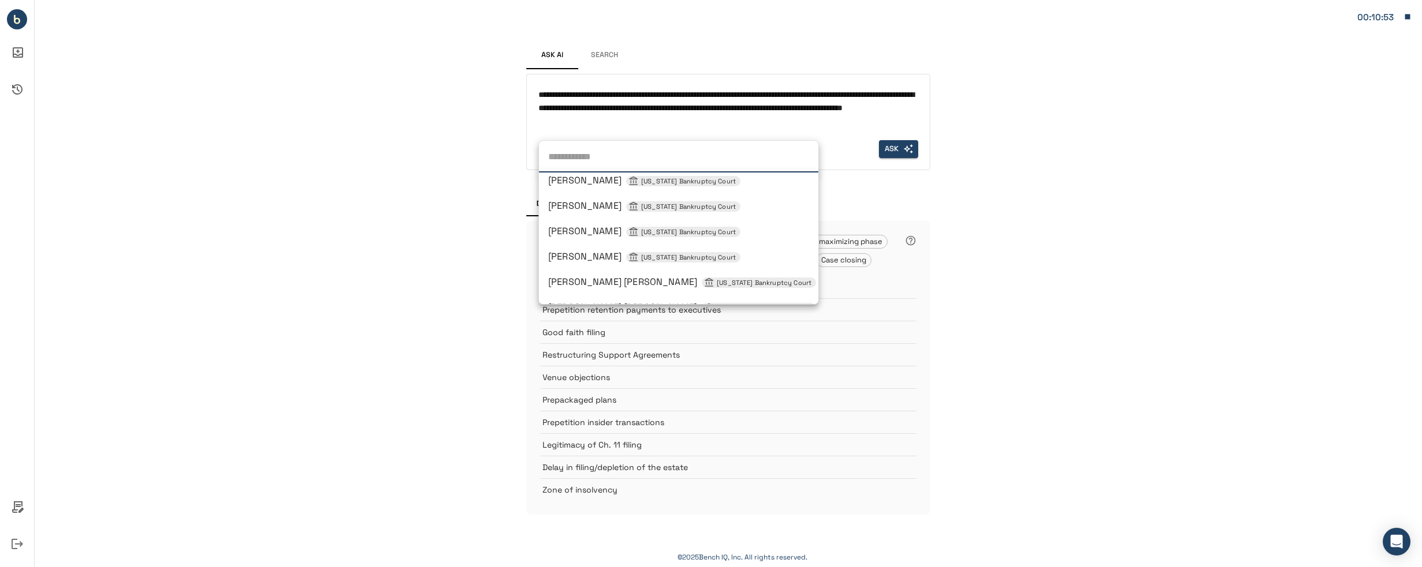
click at [761, 236] on div "[PERSON_NAME] [US_STATE] Bankruptcy Court" at bounding box center [678, 232] width 261 height 14
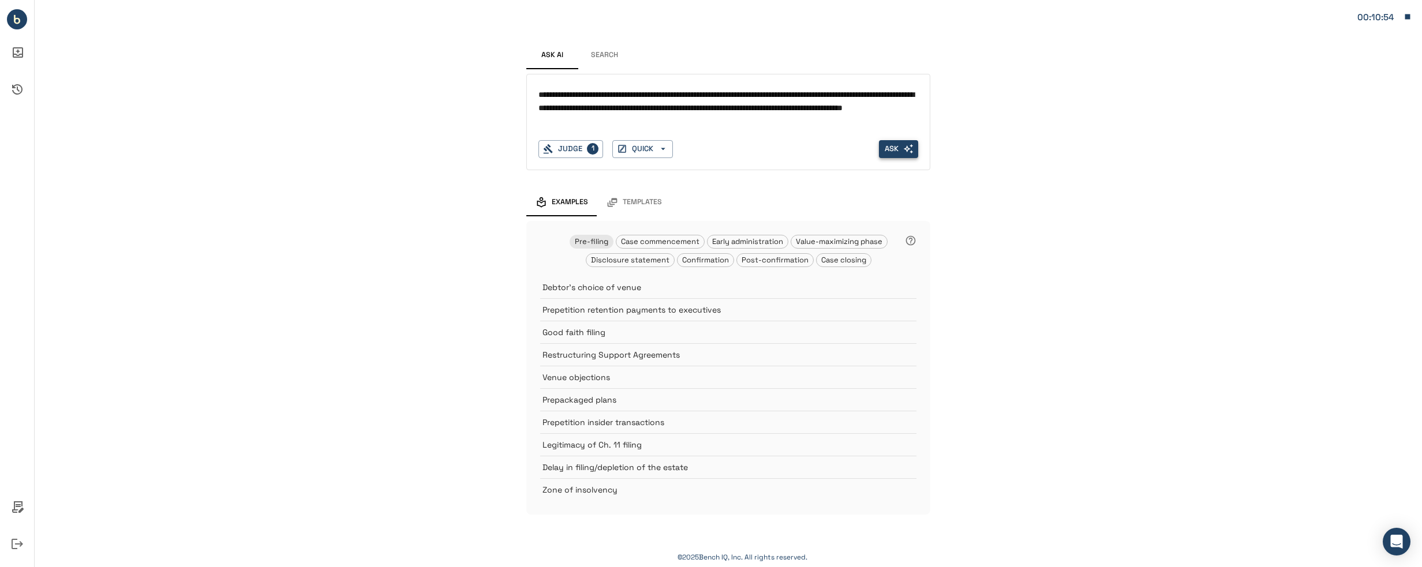
click at [888, 147] on button "Ask" at bounding box center [898, 149] width 39 height 18
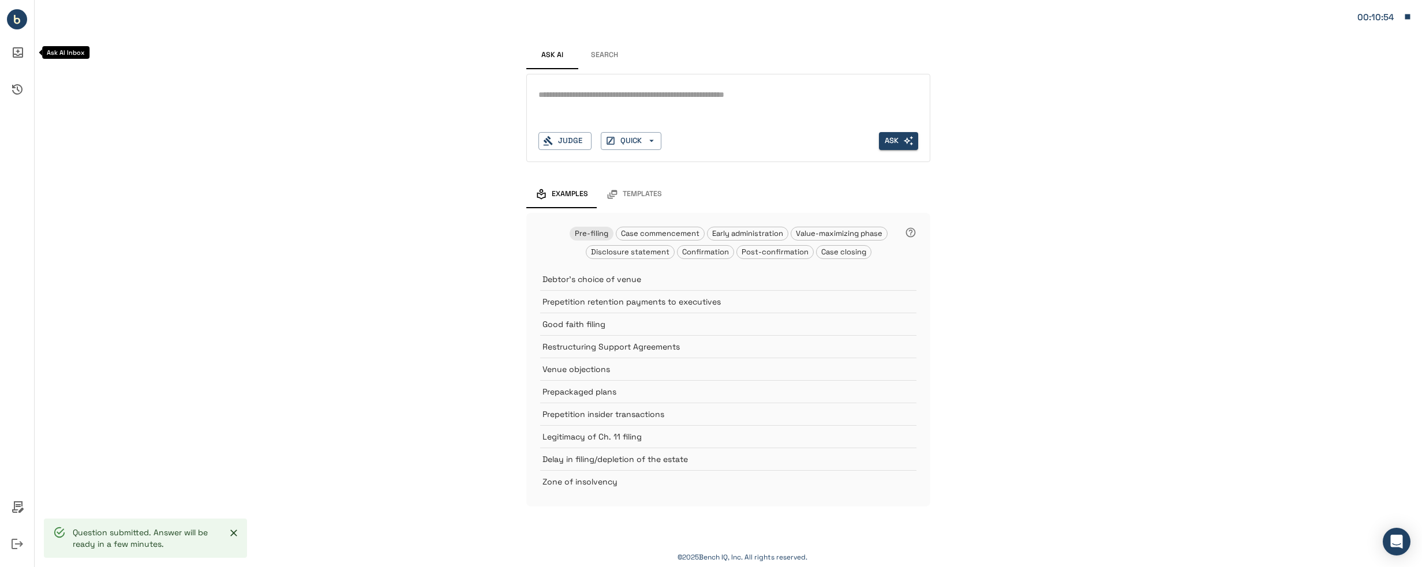
drag, startPoint x: 14, startPoint y: 57, endPoint x: 18, endPoint y: 50, distance: 8.0
click at [16, 55] on icon "Ask AI Inbox" at bounding box center [17, 53] width 28 height 28
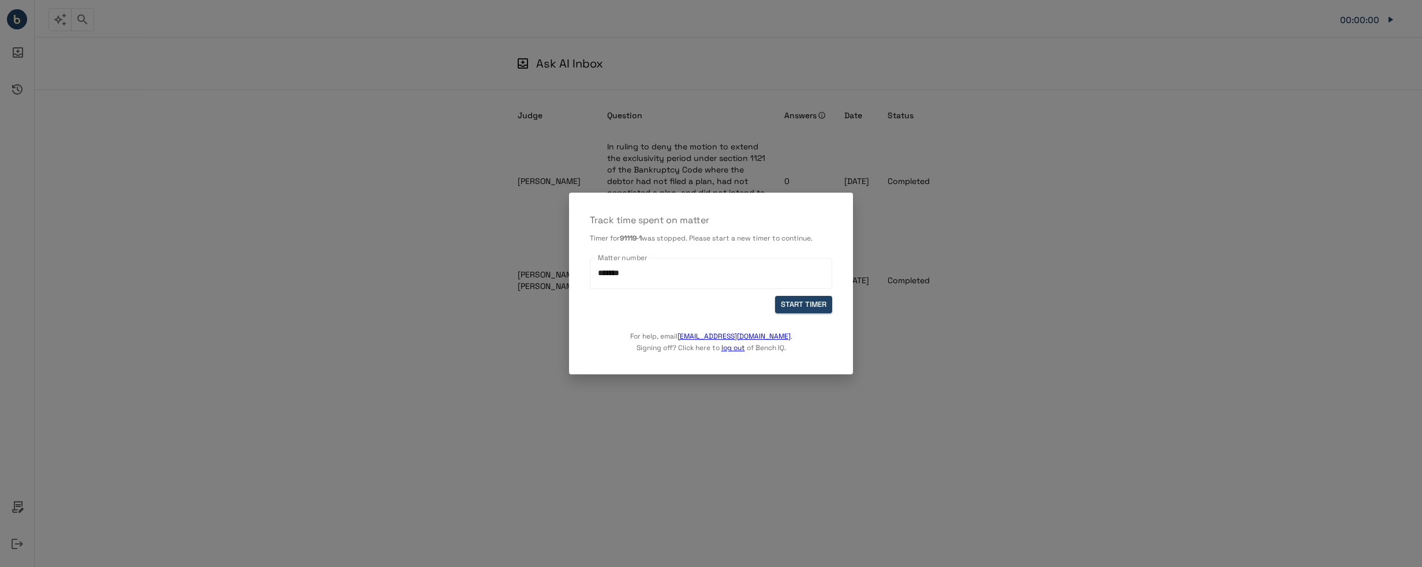
click at [984, 274] on div at bounding box center [711, 283] width 1422 height 567
click at [794, 311] on button "START TIMER" at bounding box center [803, 305] width 57 height 18
